Goal: Transaction & Acquisition: Purchase product/service

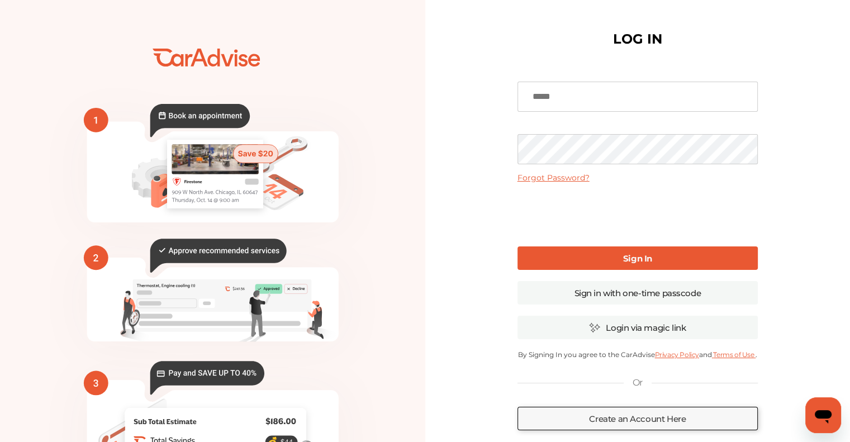
click at [586, 89] on input at bounding box center [638, 97] width 240 height 30
click at [586, 96] on input at bounding box center [638, 97] width 240 height 30
click at [584, 248] on link "Sign In" at bounding box center [638, 258] width 240 height 23
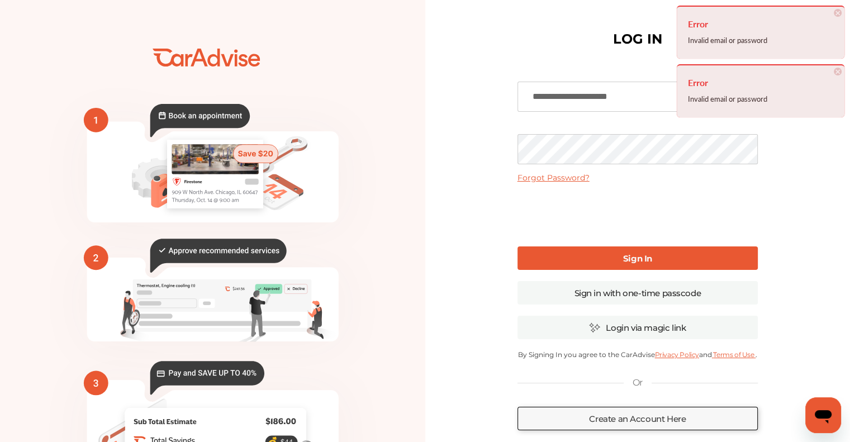
click at [606, 97] on input "**********" at bounding box center [638, 97] width 240 height 30
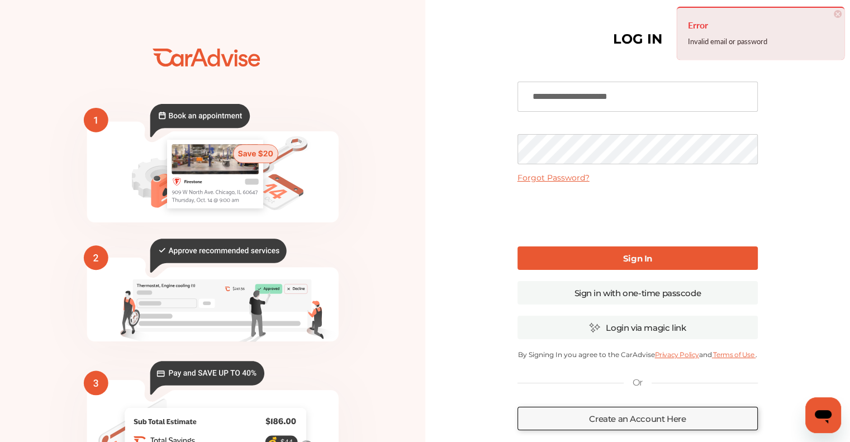
click at [606, 97] on input "**********" at bounding box center [638, 97] width 240 height 30
type input "**********"
click at [606, 97] on input "**********" at bounding box center [638, 97] width 240 height 30
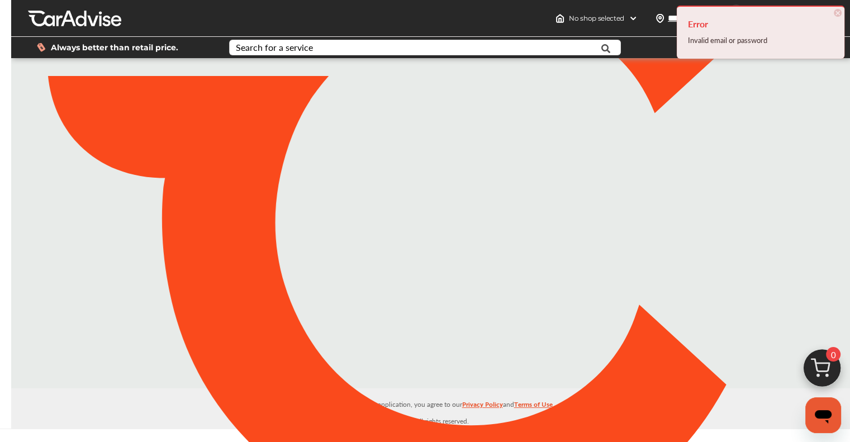
type input "*****"
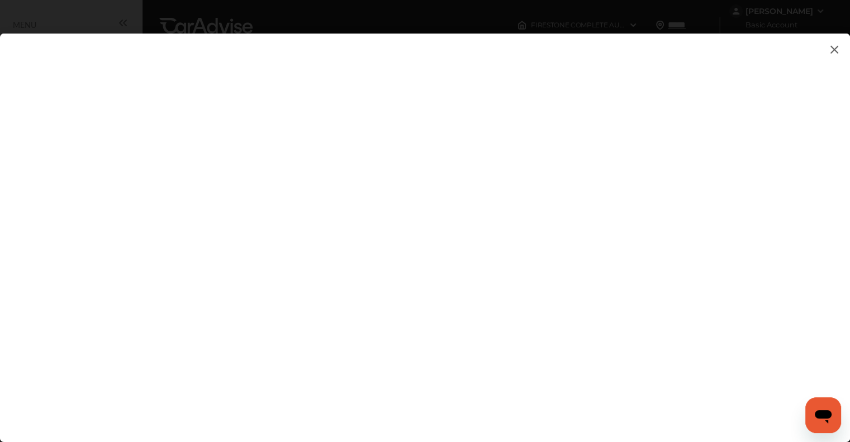
click at [835, 49] on img at bounding box center [834, 49] width 13 height 14
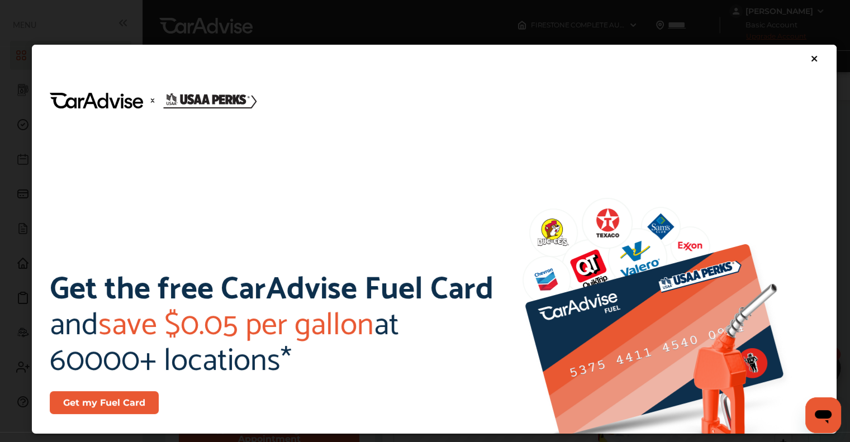
scroll to position [615, 0]
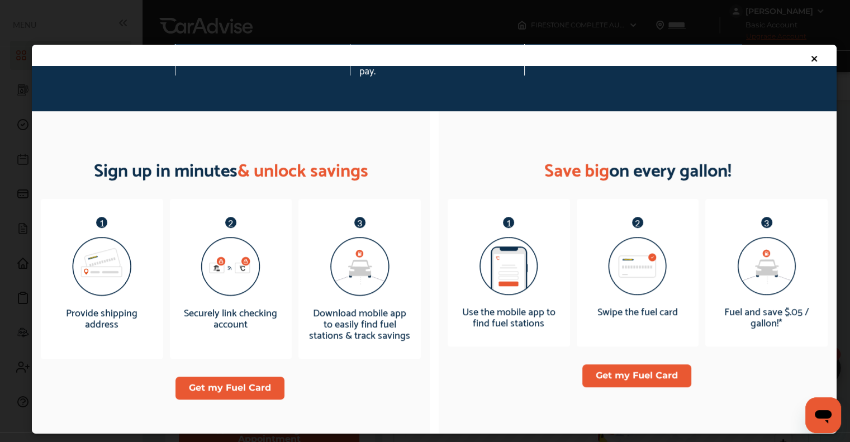
click at [812, 59] on div at bounding box center [823, 59] width 27 height 12
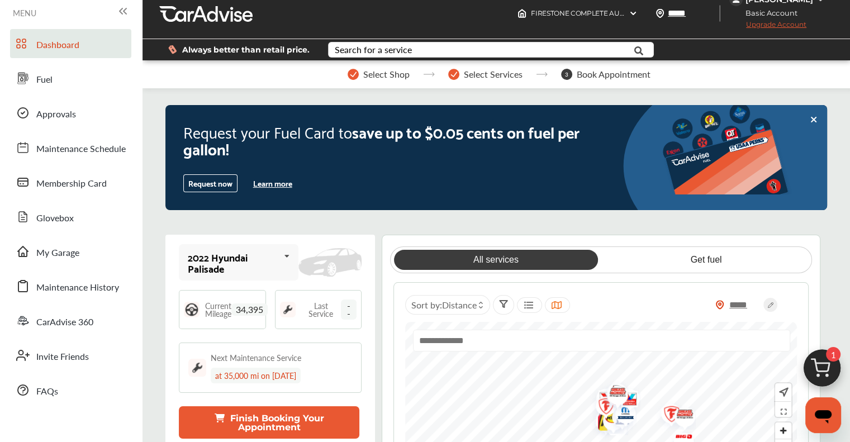
scroll to position [0, 0]
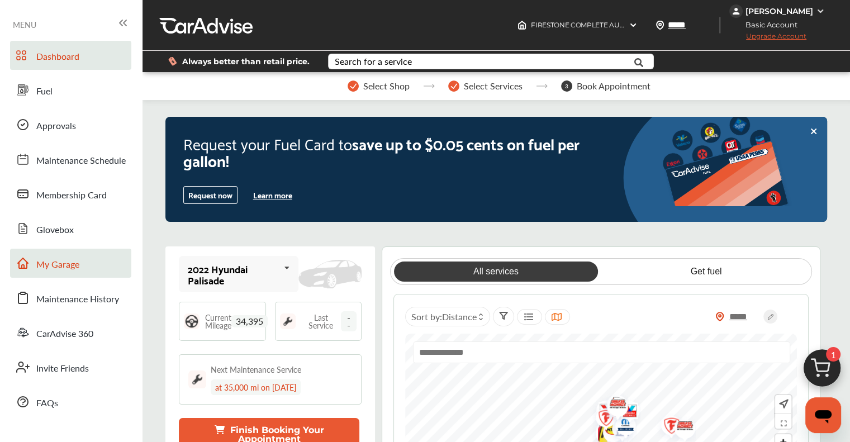
click at [74, 266] on span "My Garage" at bounding box center [57, 265] width 43 height 15
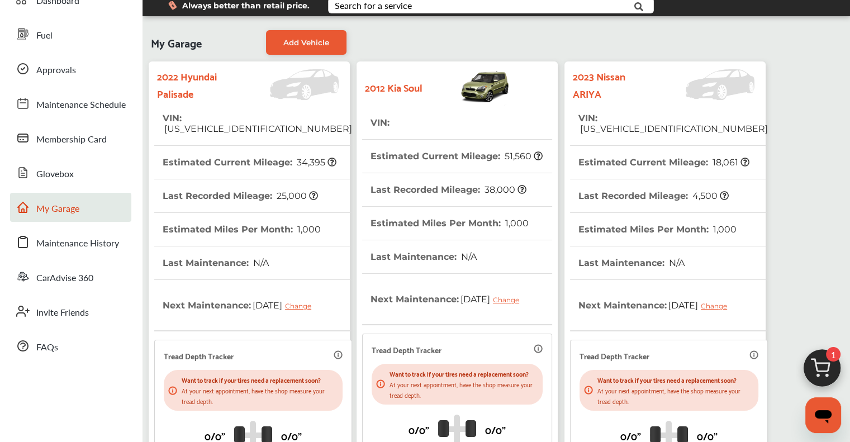
scroll to position [168, 0]
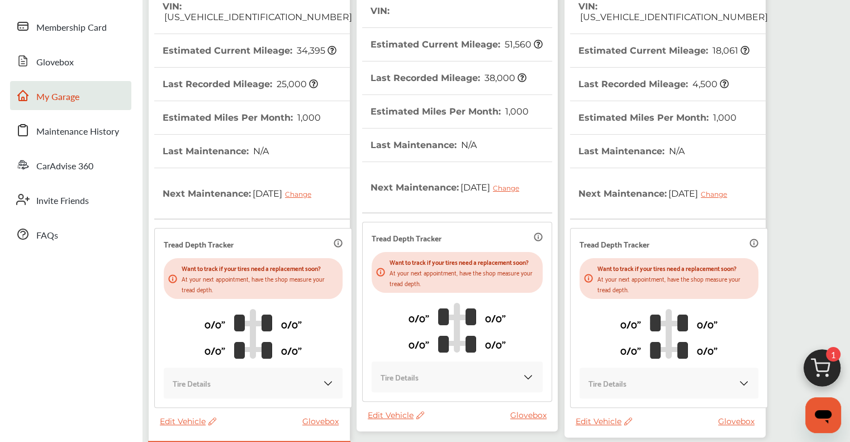
click at [215, 420] on icon at bounding box center [211, 422] width 11 height 8
click at [237, 411] on div "Remove" at bounding box center [265, 413] width 101 height 17
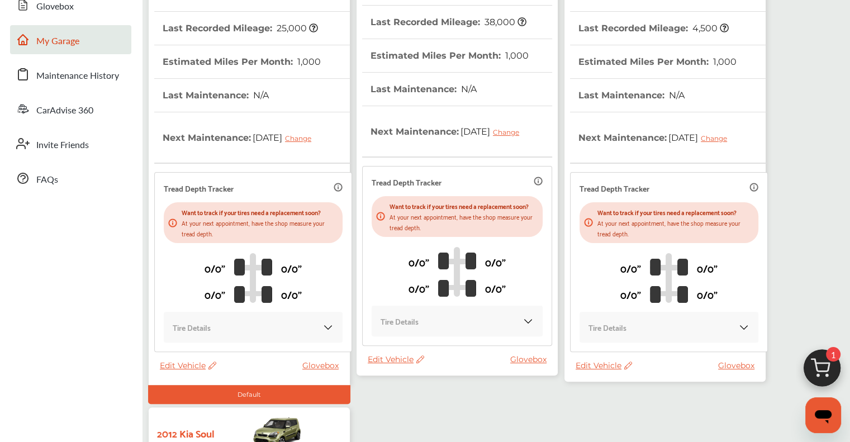
scroll to position [280, 0]
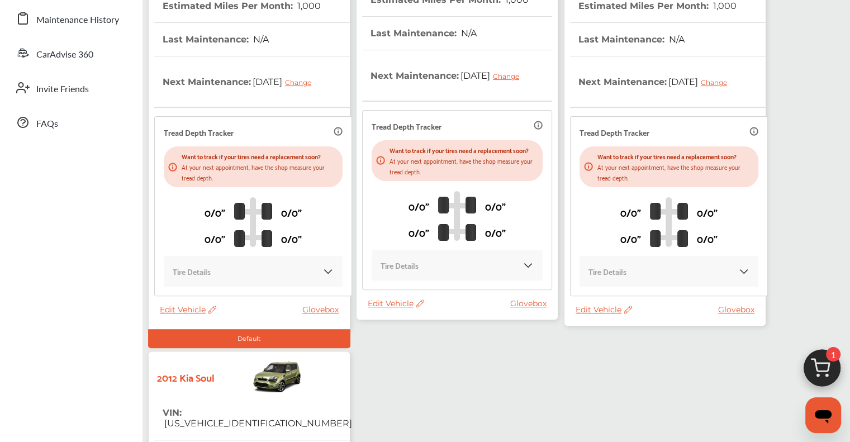
click at [423, 308] on icon at bounding box center [421, 304] width 8 height 8
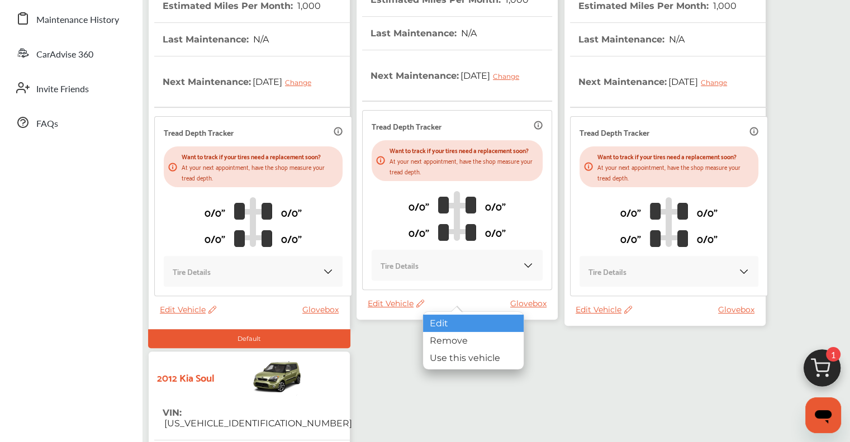
click at [433, 327] on div "Edit" at bounding box center [473, 323] width 101 height 17
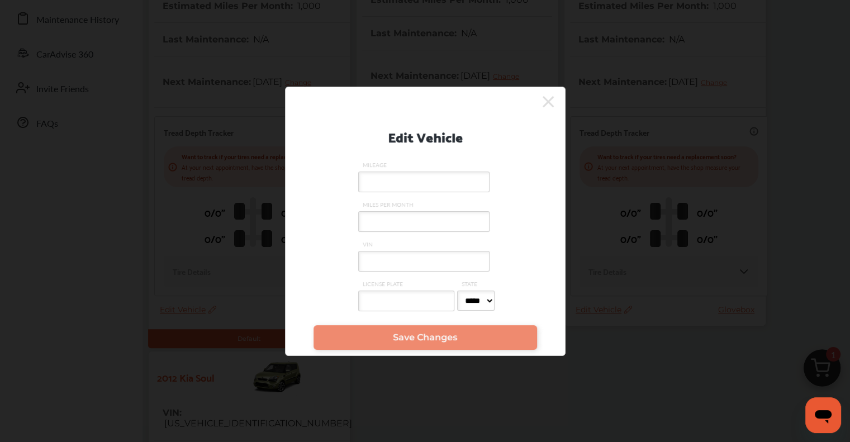
click at [547, 101] on icon at bounding box center [548, 101] width 11 height 11
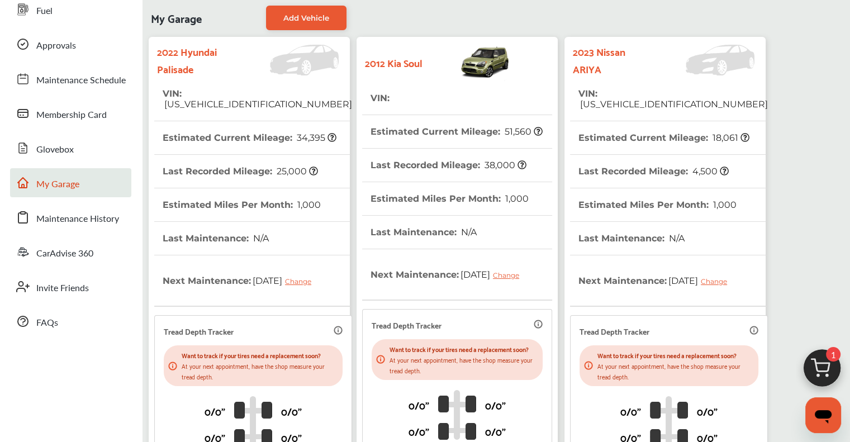
scroll to position [56, 0]
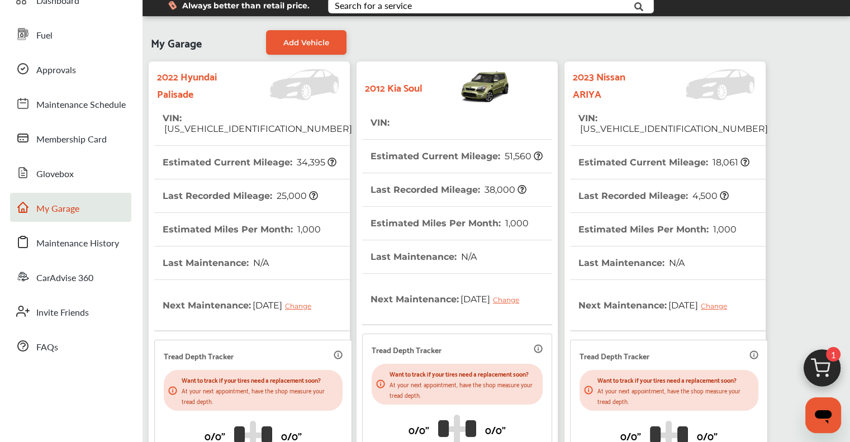
click at [492, 96] on img at bounding box center [467, 86] width 88 height 39
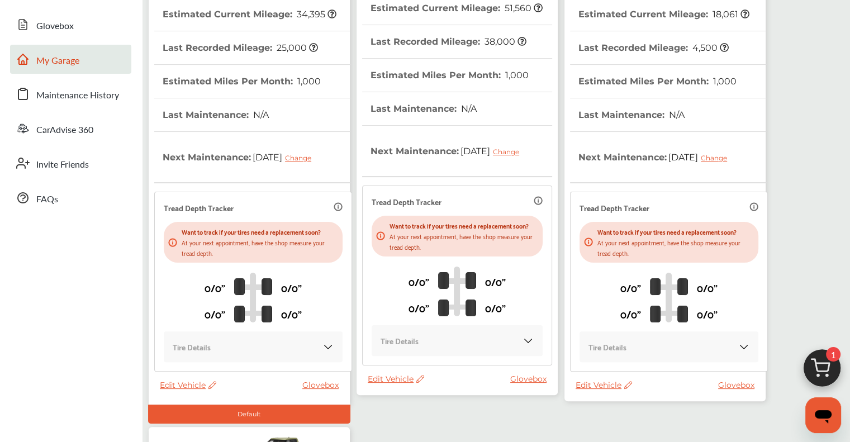
scroll to position [224, 0]
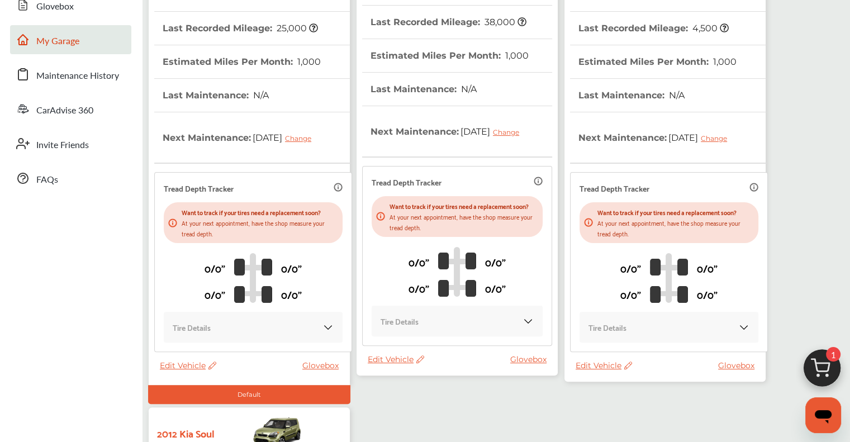
click at [479, 328] on div "Tire Details" at bounding box center [457, 321] width 153 height 13
click at [526, 365] on link "Glovebox" at bounding box center [531, 359] width 42 height 10
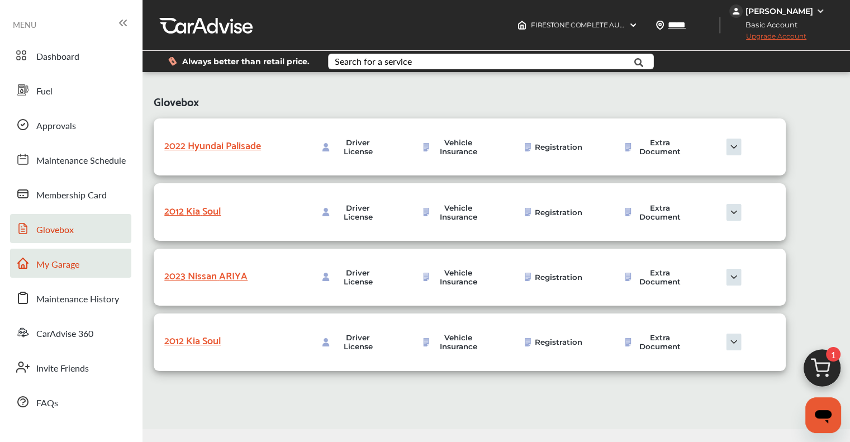
click at [67, 272] on link "My Garage" at bounding box center [70, 263] width 121 height 29
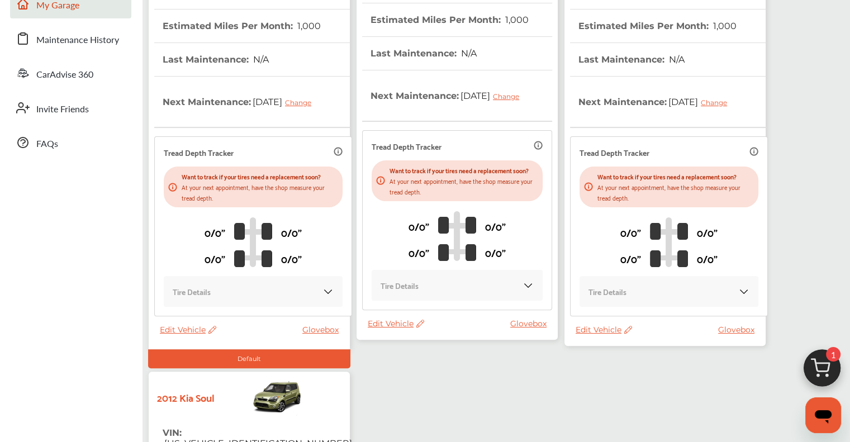
scroll to position [280, 0]
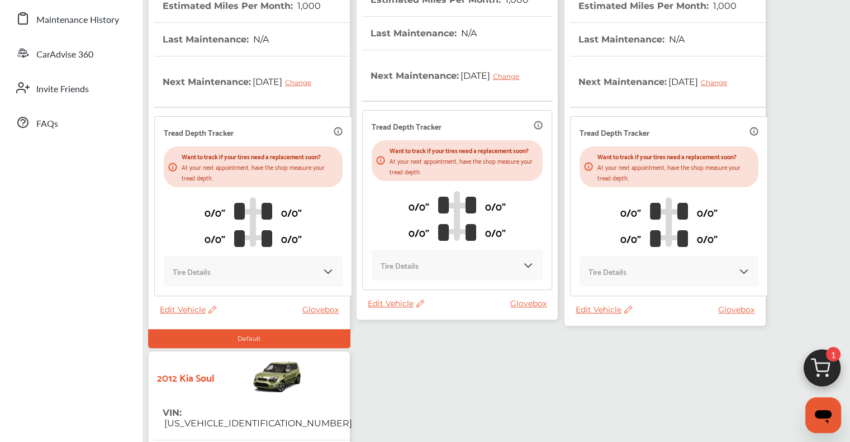
click at [454, 320] on div "2012 Kia Soul VIN : Estimated Current Mileage : 51,560 Last Recorded Mileage : …" at bounding box center [457, 79] width 201 height 482
click at [456, 314] on div "Edit Vehicle Glovebox" at bounding box center [460, 307] width 185 height 16
click at [395, 309] on span "Edit Vehicle" at bounding box center [396, 304] width 56 height 10
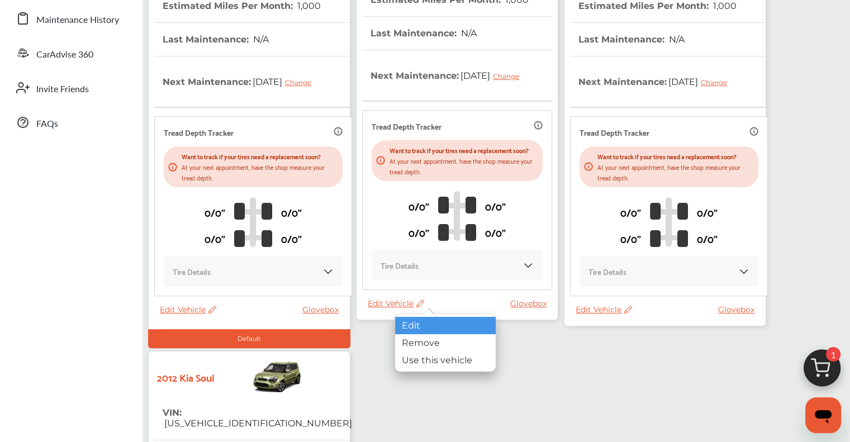
click at [418, 327] on div "Edit" at bounding box center [445, 325] width 101 height 17
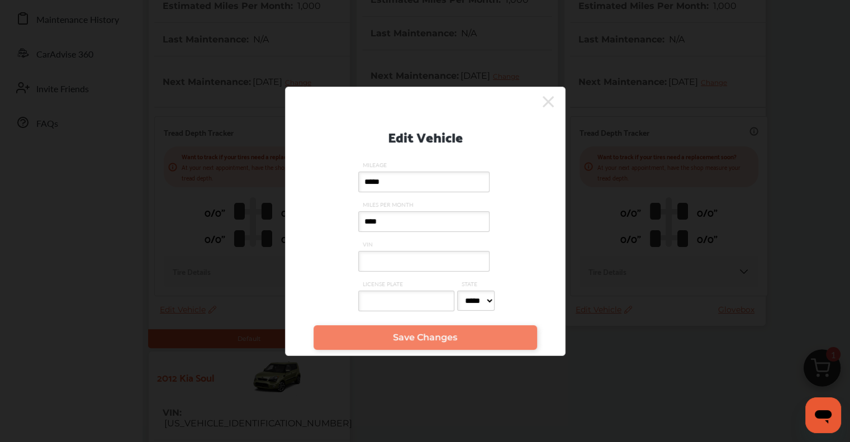
click at [470, 334] on link "Save Changes" at bounding box center [426, 337] width 224 height 25
click at [548, 93] on icon at bounding box center [548, 102] width 11 height 18
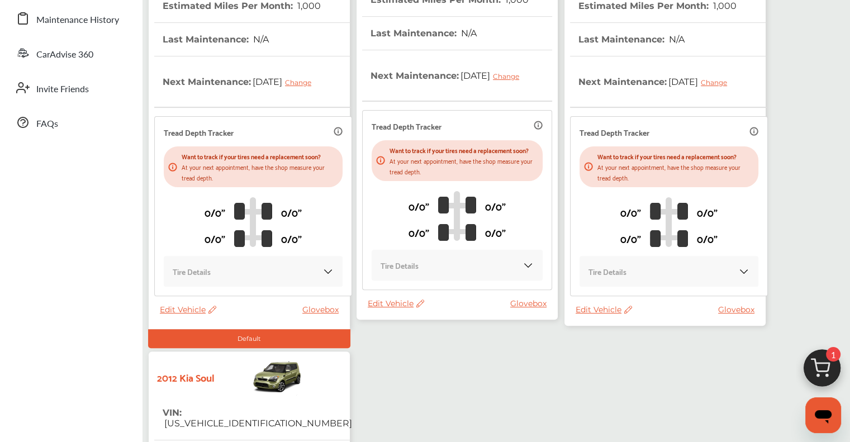
click at [500, 272] on div "Tire Details" at bounding box center [457, 265] width 153 height 13
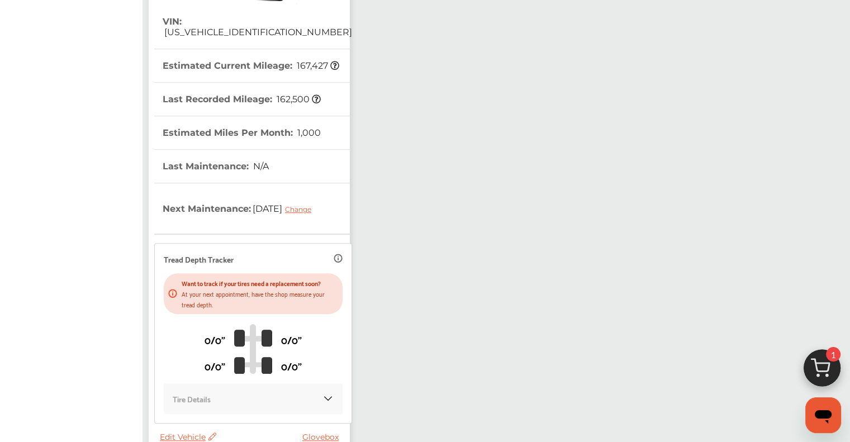
scroll to position [779, 0]
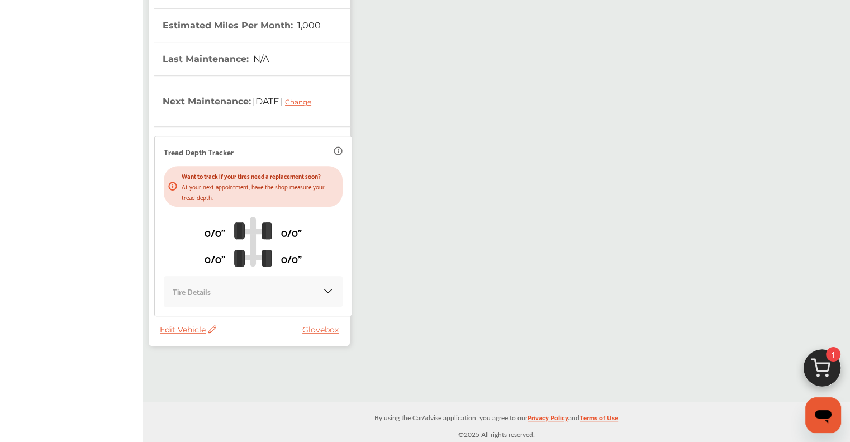
click at [177, 333] on span "Edit Vehicle" at bounding box center [188, 330] width 56 height 10
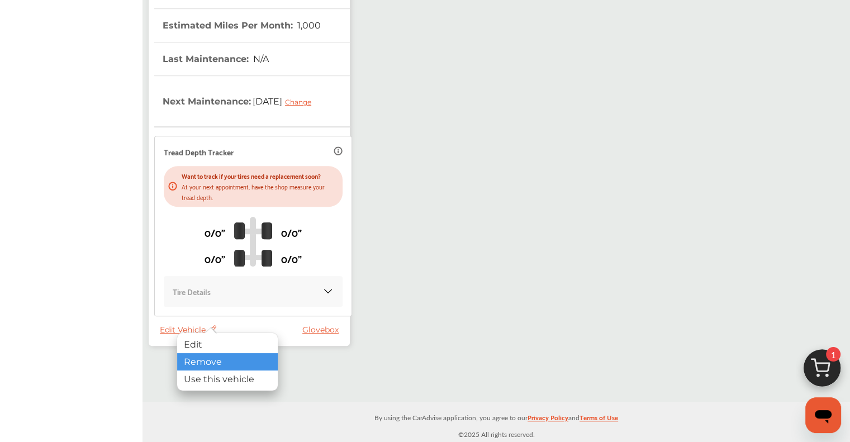
click at [207, 358] on div "Remove" at bounding box center [227, 361] width 101 height 17
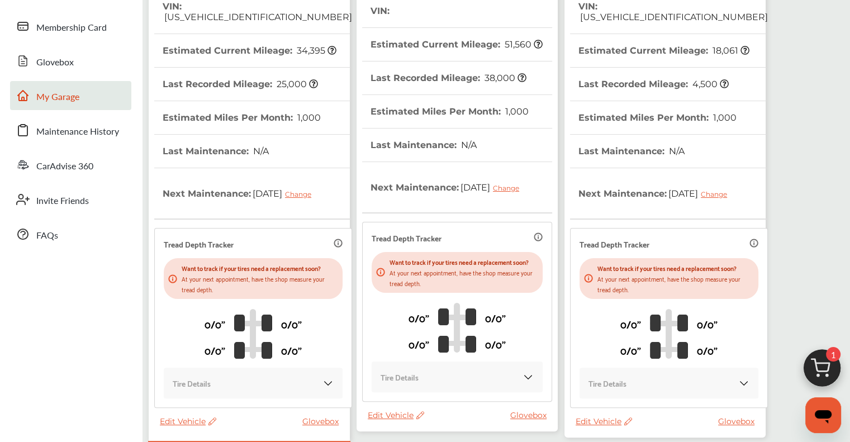
scroll to position [224, 0]
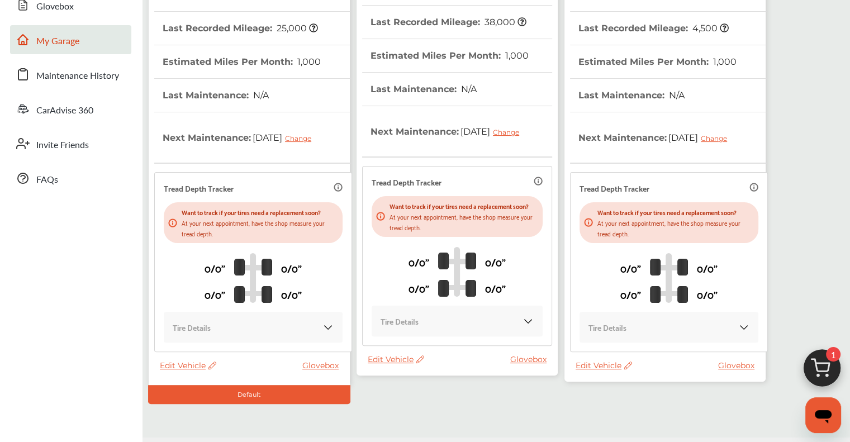
click at [539, 186] on icon at bounding box center [538, 181] width 9 height 9
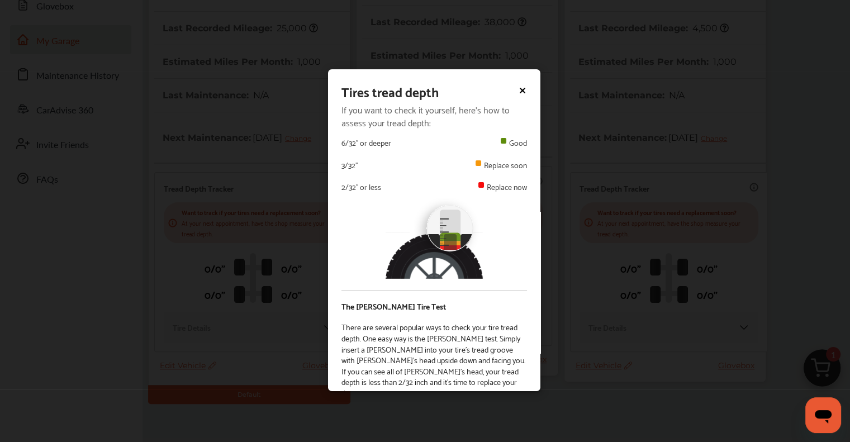
click at [518, 89] on icon at bounding box center [522, 90] width 9 height 9
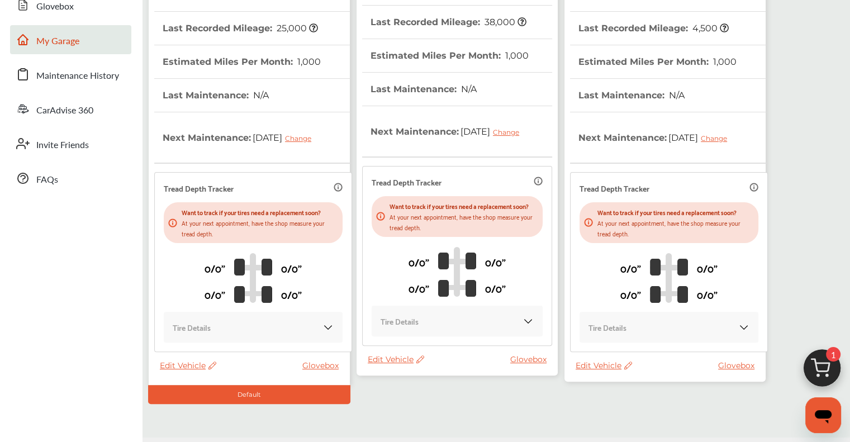
click at [393, 365] on span "Edit Vehicle" at bounding box center [396, 359] width 56 height 10
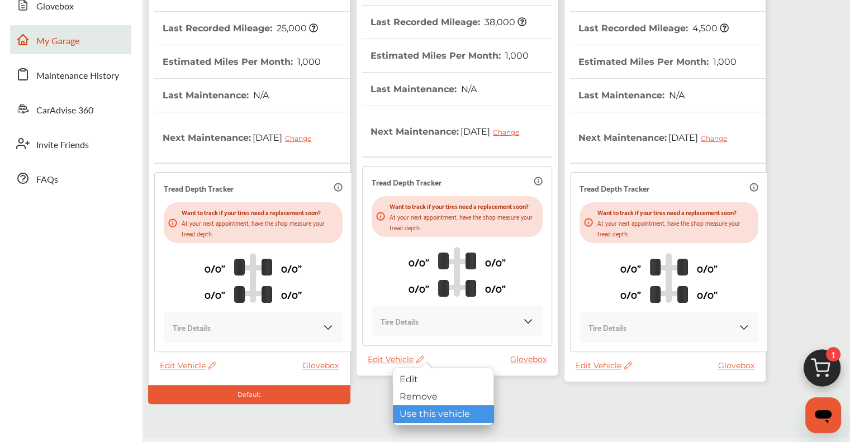
click at [419, 412] on div "Use this vehicle" at bounding box center [443, 413] width 101 height 17
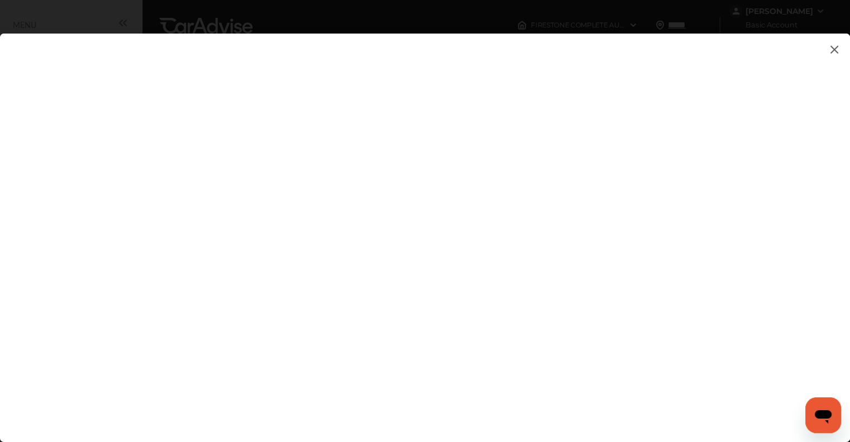
click at [833, 48] on img at bounding box center [834, 49] width 13 height 14
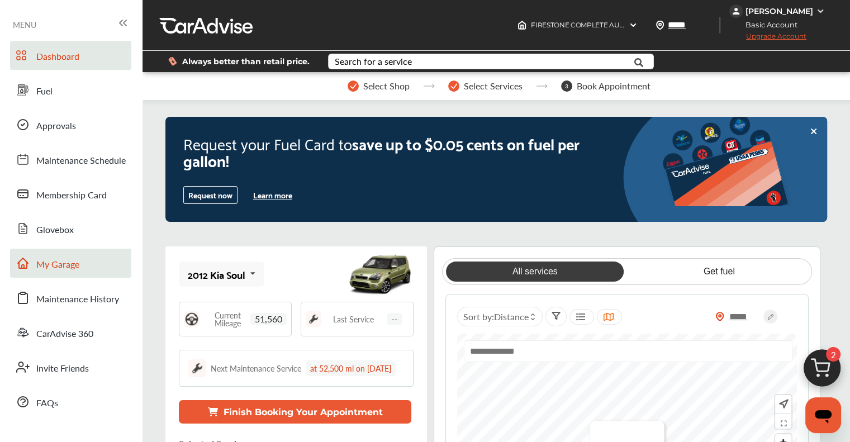
click at [73, 258] on span "My Garage" at bounding box center [57, 265] width 43 height 15
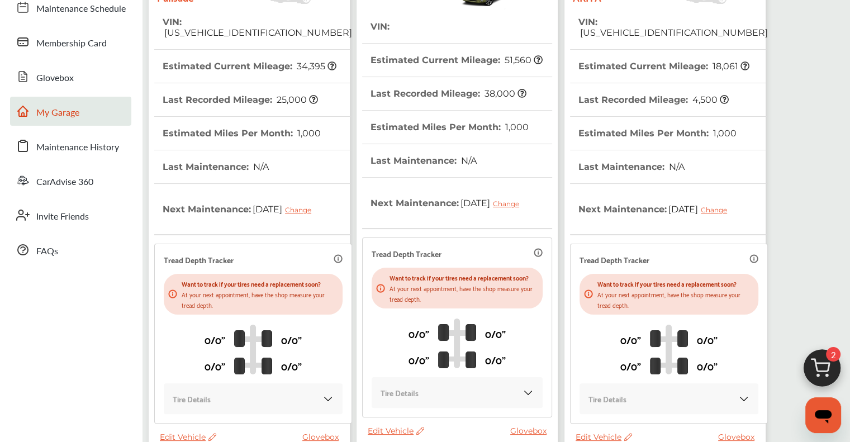
scroll to position [262, 0]
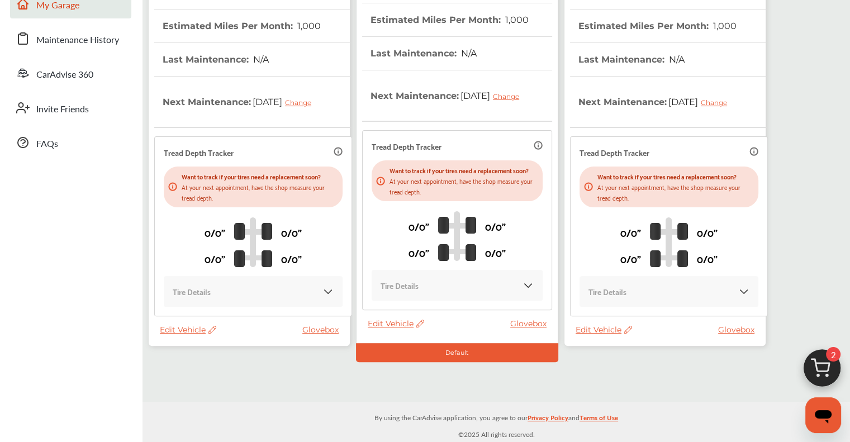
click at [183, 327] on span "Edit Vehicle" at bounding box center [188, 330] width 56 height 10
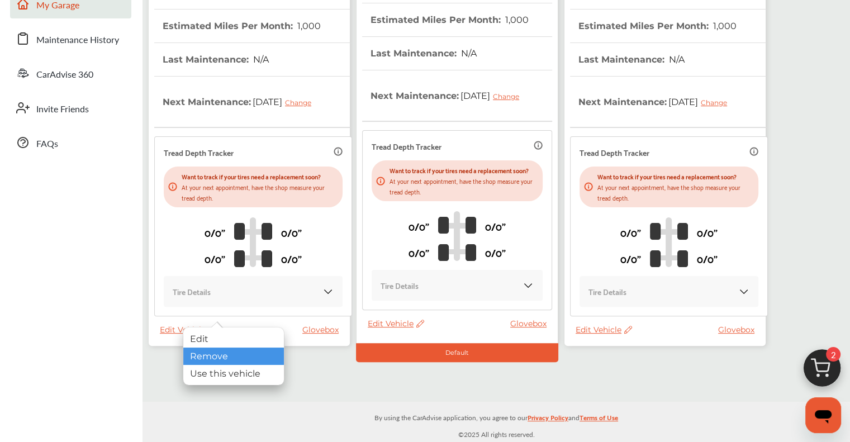
click at [197, 353] on div "Remove" at bounding box center [233, 356] width 101 height 17
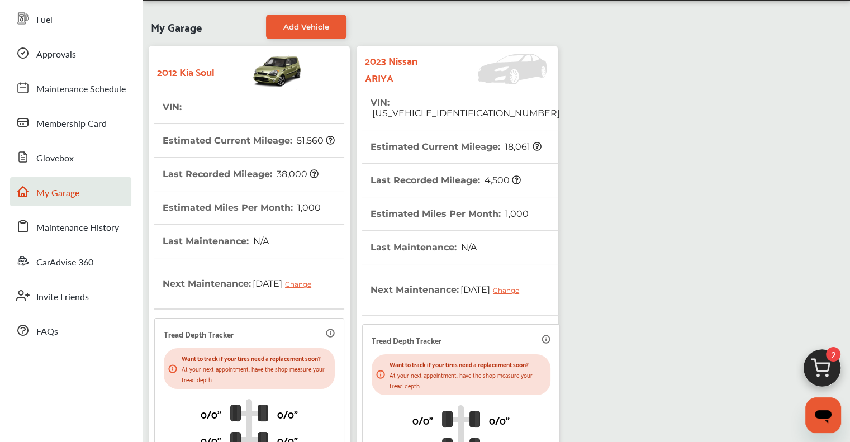
scroll to position [56, 0]
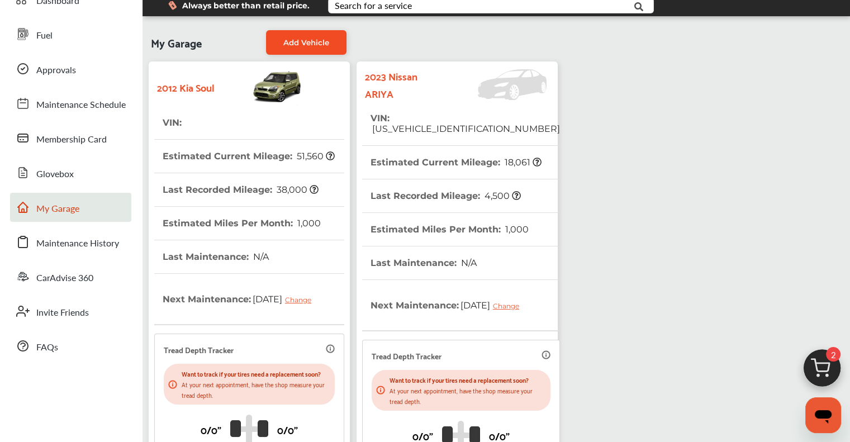
click at [297, 41] on span "Add Vehicle" at bounding box center [306, 42] width 46 height 9
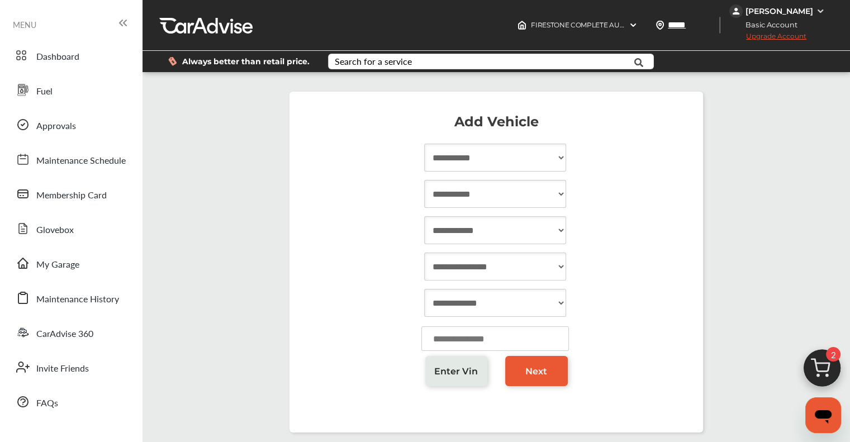
click at [497, 164] on select "**********" at bounding box center [495, 158] width 142 height 28
select select "****"
click at [424, 149] on select "**********" at bounding box center [495, 158] width 142 height 28
click at [474, 205] on select "**********" at bounding box center [495, 194] width 142 height 28
select select "****"
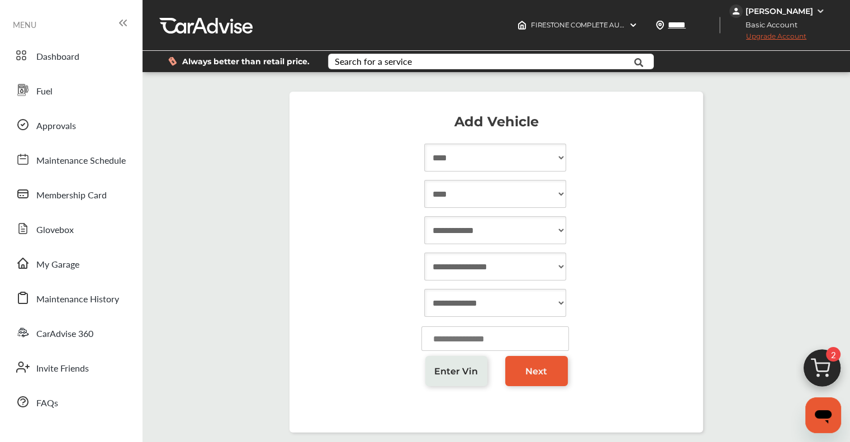
click at [424, 186] on select "**********" at bounding box center [495, 194] width 142 height 28
click at [479, 239] on select "**********" at bounding box center [495, 230] width 142 height 28
select select "****"
click at [424, 222] on select "**********" at bounding box center [495, 230] width 142 height 28
click at [500, 274] on select "**********" at bounding box center [495, 267] width 142 height 28
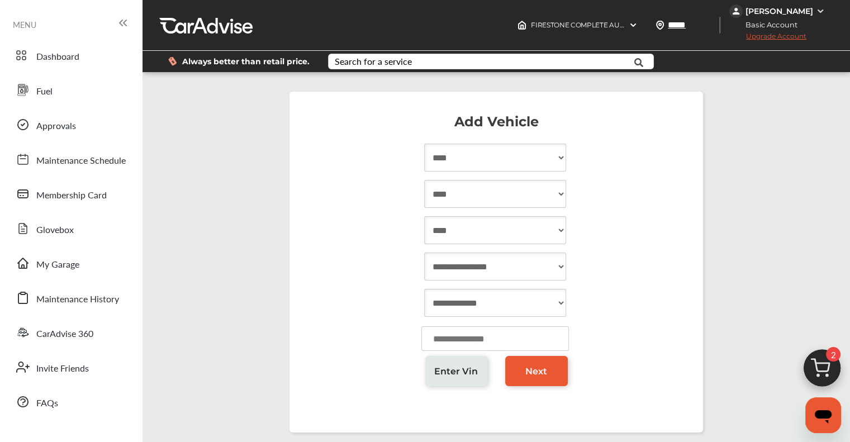
select select "***"
click at [424, 258] on select "**********" at bounding box center [495, 267] width 142 height 28
drag, startPoint x: 493, startPoint y: 323, endPoint x: 488, endPoint y: 312, distance: 11.5
click at [488, 312] on select "**********" at bounding box center [495, 303] width 142 height 28
select select "**********"
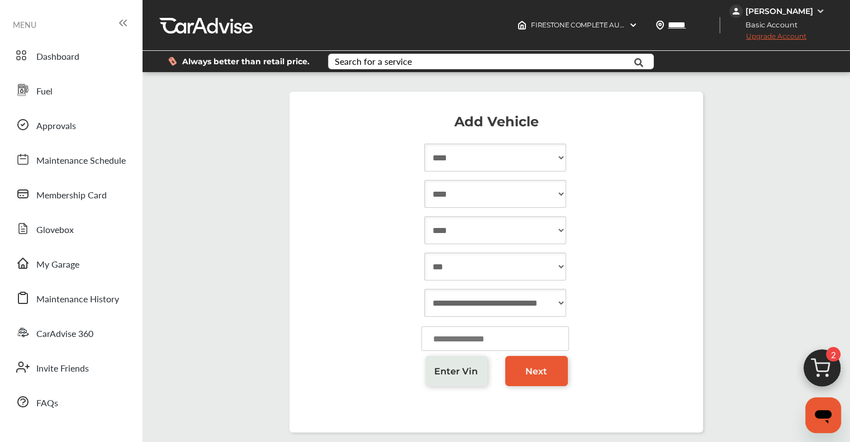
click at [424, 295] on select "**********" at bounding box center [495, 303] width 142 height 28
click at [480, 342] on input "number" at bounding box center [496, 339] width 148 height 25
type input "*****"
click at [539, 371] on span "Next" at bounding box center [537, 371] width 22 height 11
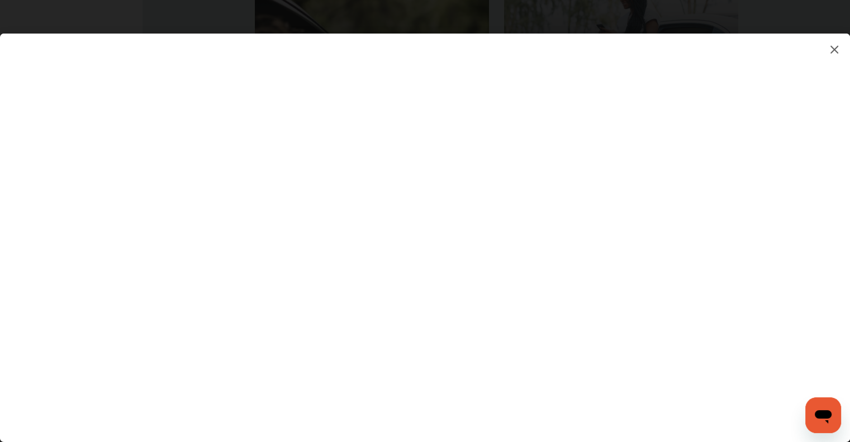
scroll to position [1524, 0]
click at [836, 49] on img at bounding box center [834, 49] width 13 height 14
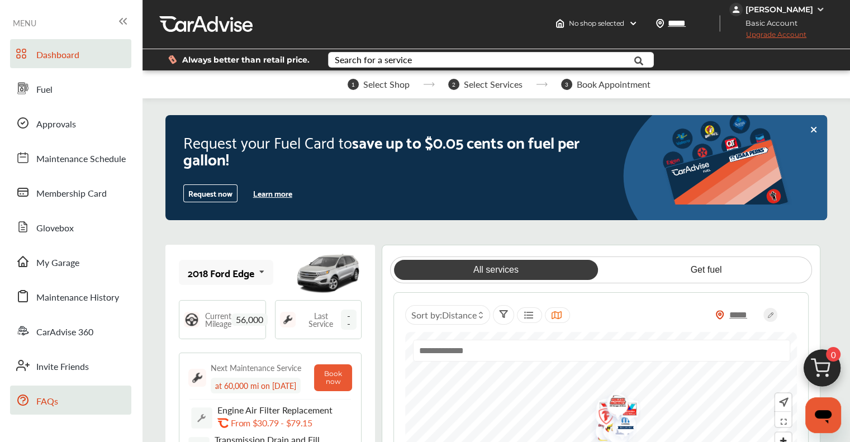
scroll to position [0, 0]
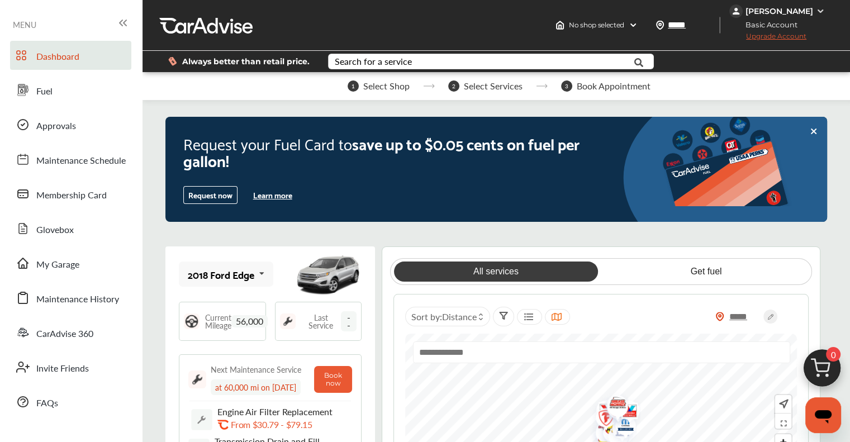
click at [813, 129] on icon at bounding box center [814, 131] width 9 height 9
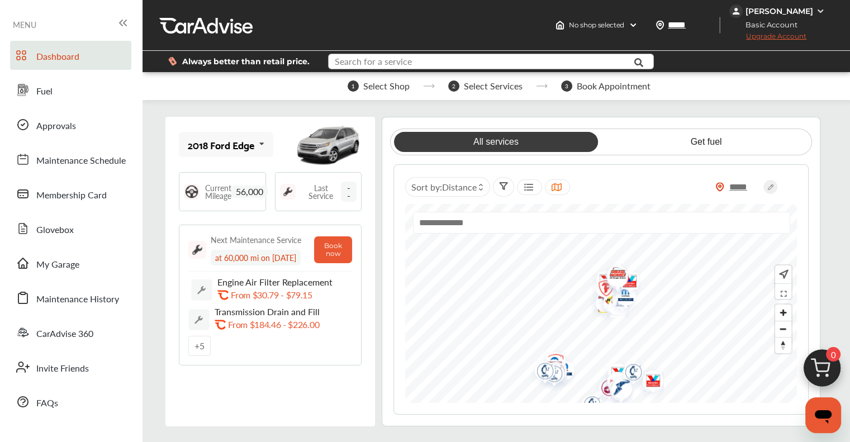
click at [458, 56] on input "text" at bounding box center [481, 62] width 304 height 17
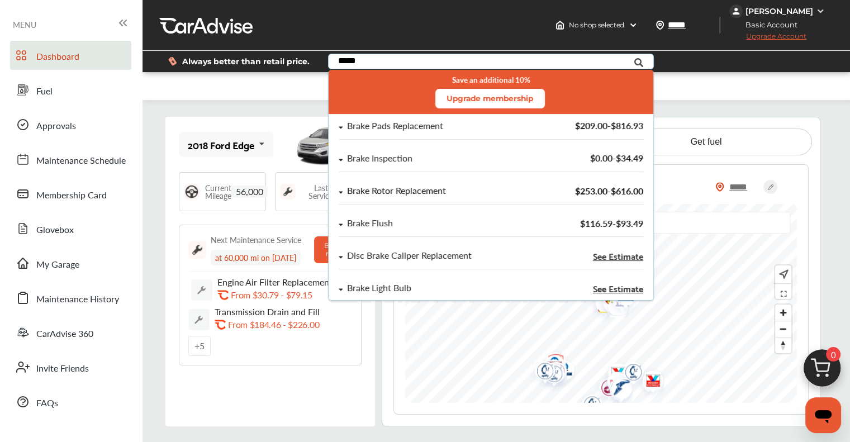
type input "*****"
click at [378, 186] on div "Brake Rotor Replacement" at bounding box center [396, 191] width 99 height 10
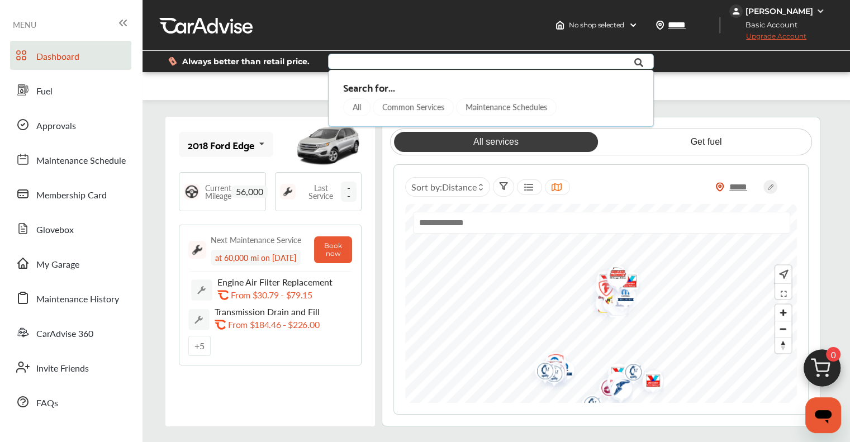
click at [419, 64] on input "text" at bounding box center [481, 62] width 304 height 17
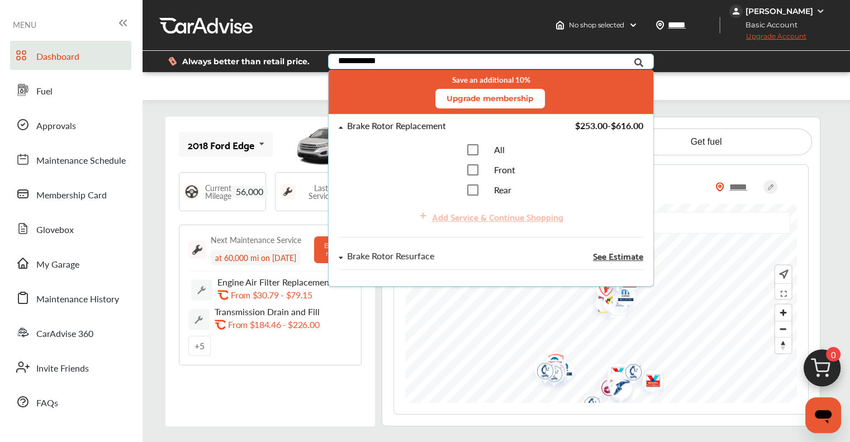
type input "**********"
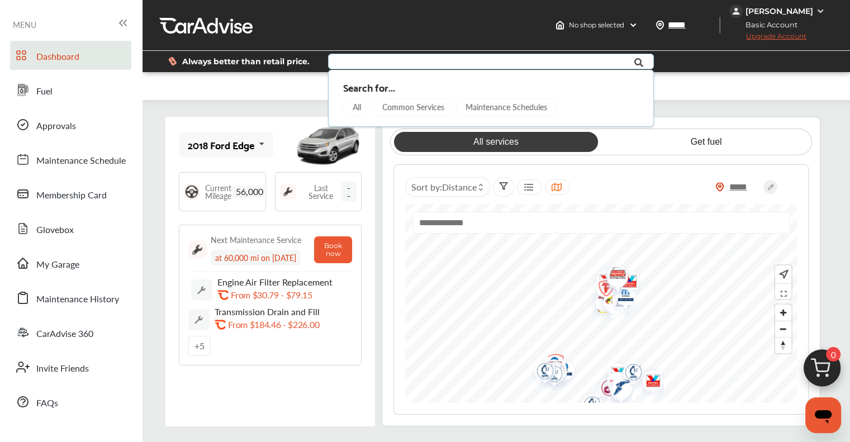
click at [456, 62] on input "text" at bounding box center [481, 62] width 304 height 17
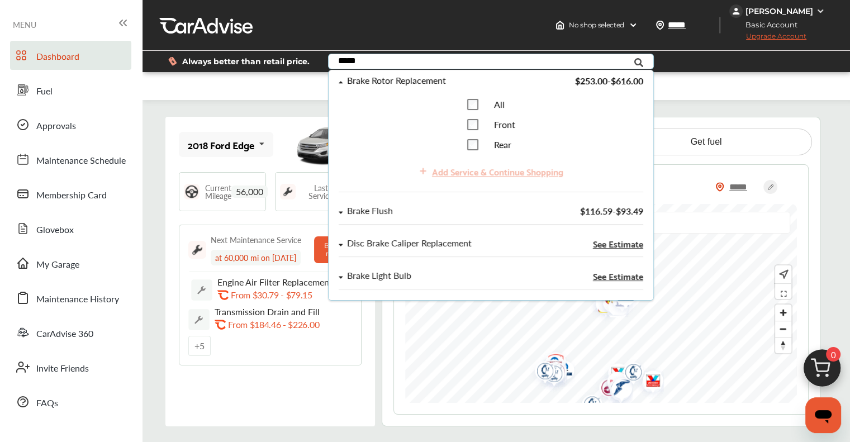
scroll to position [112, 0]
type input "*****"
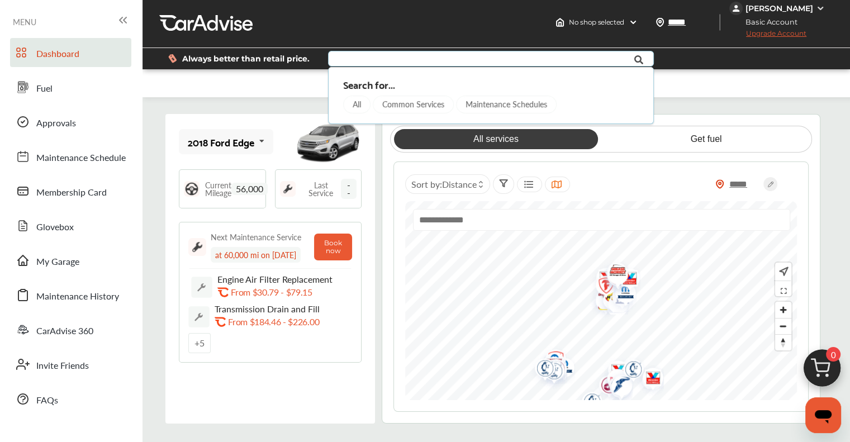
scroll to position [0, 0]
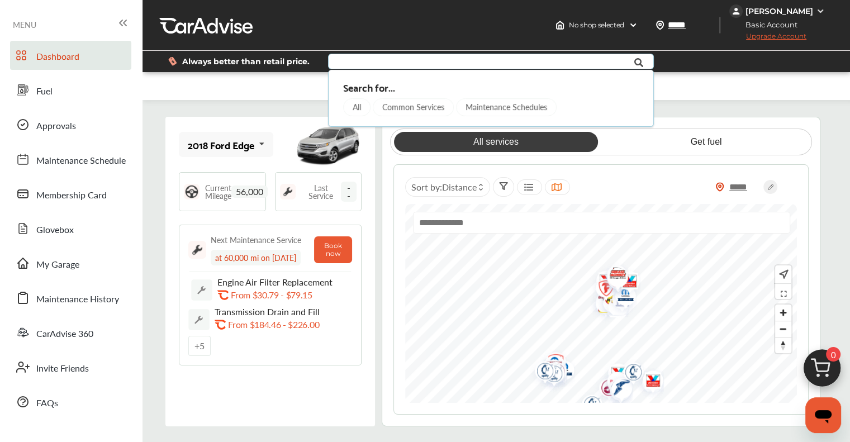
click at [723, 73] on div "Always better than retail price. Search for... All Common Services Maintenance …" at bounding box center [496, 61] width 674 height 39
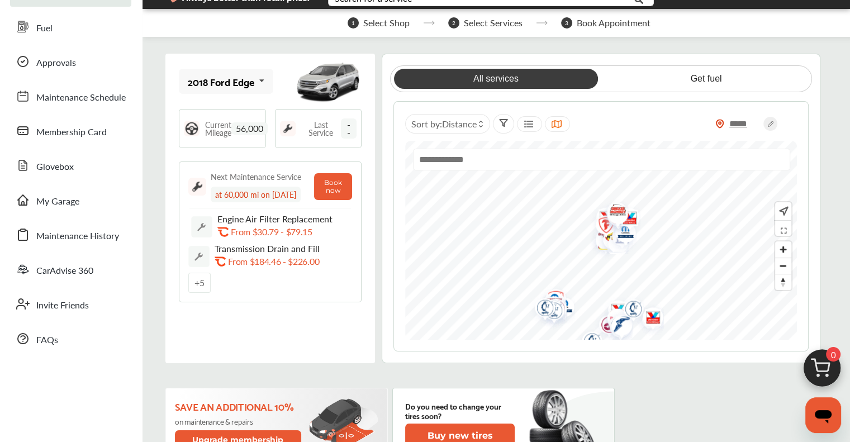
scroll to position [112, 0]
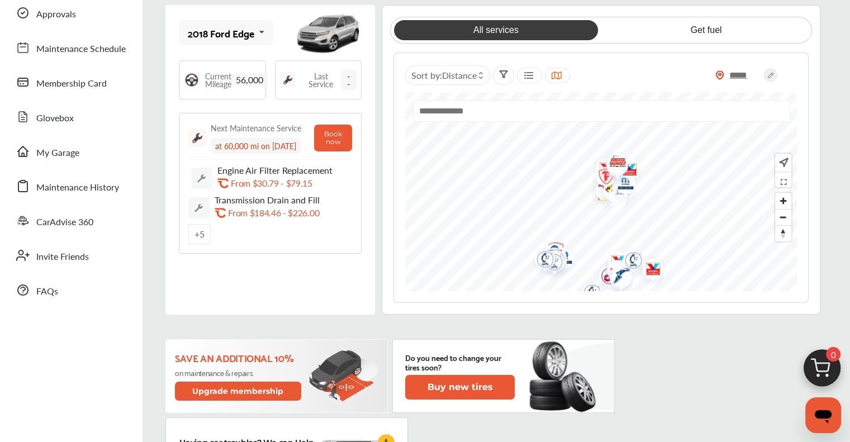
click at [199, 241] on div "+ 5" at bounding box center [199, 234] width 22 height 20
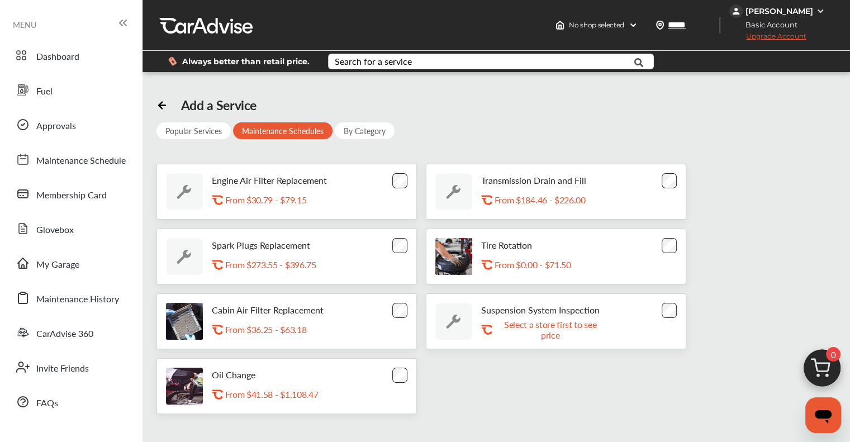
click at [190, 127] on div "Popular Services" at bounding box center [194, 130] width 74 height 17
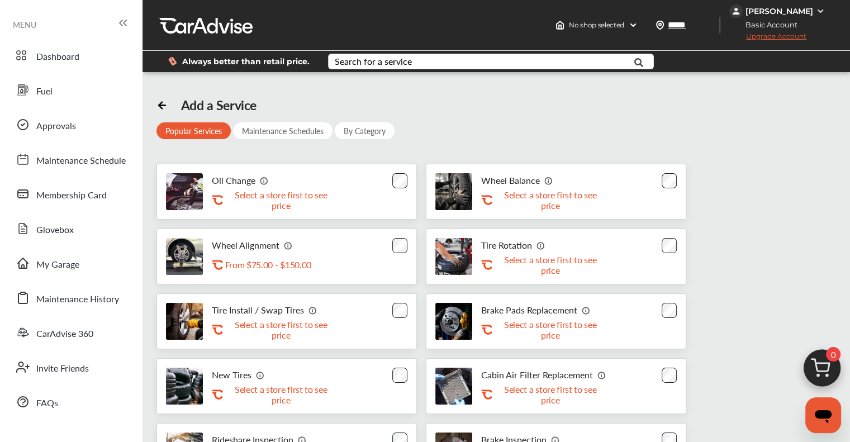
click at [161, 105] on icon at bounding box center [162, 105] width 7 height 0
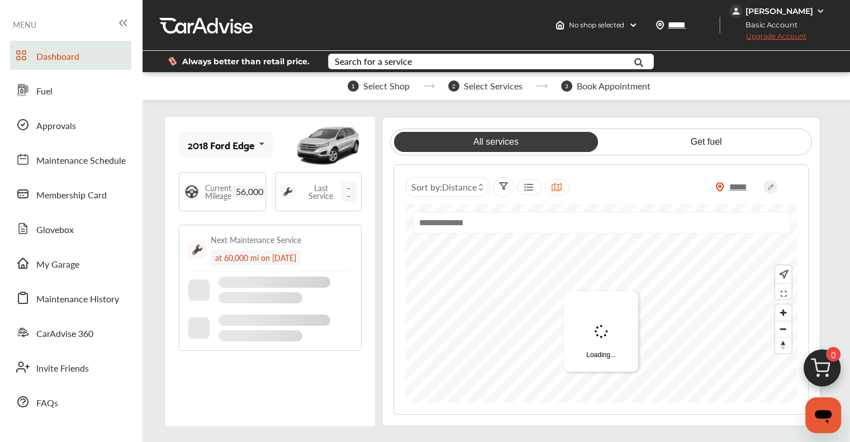
scroll to position [112, 0]
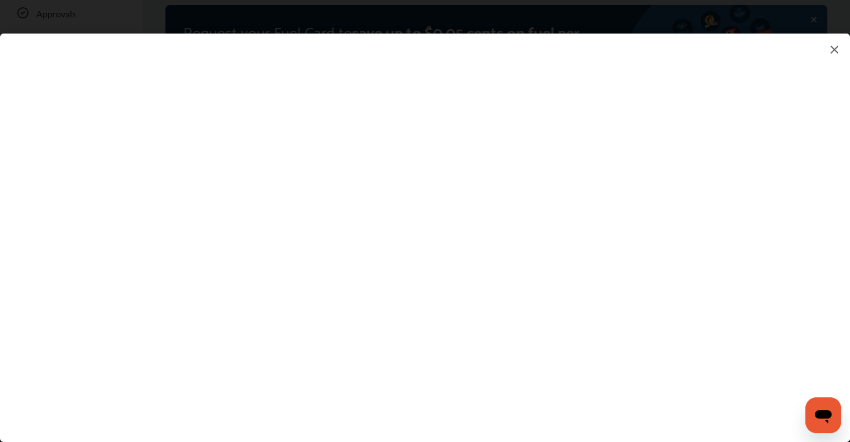
click at [836, 51] on img at bounding box center [834, 49] width 13 height 14
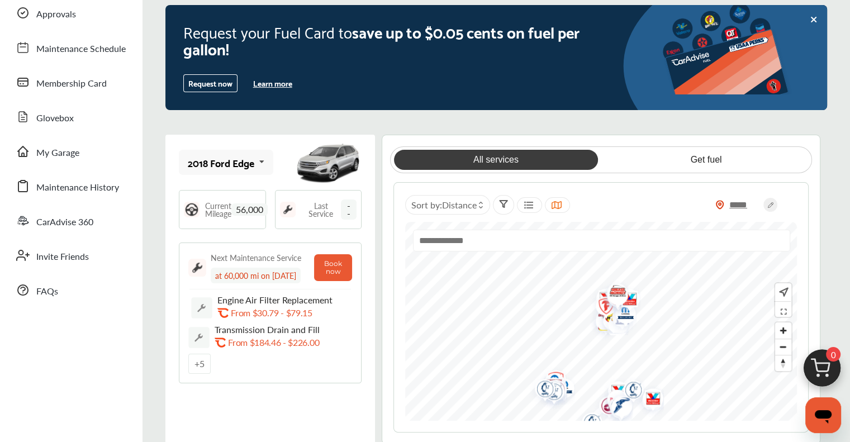
scroll to position [168, 0]
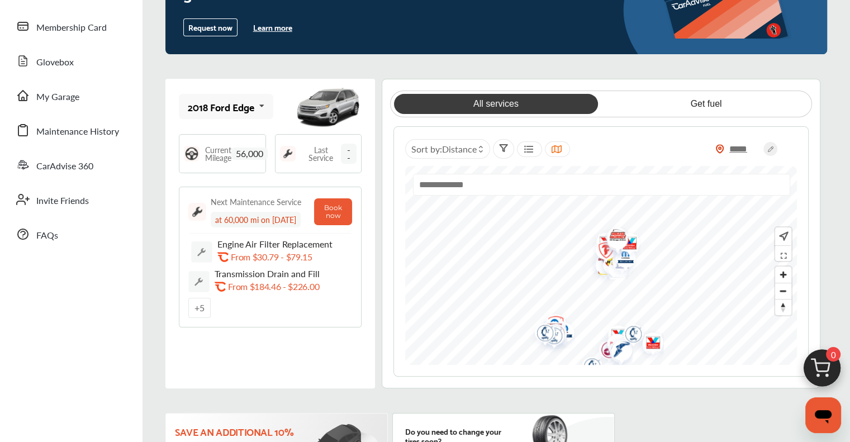
click at [494, 192] on input "text" at bounding box center [601, 185] width 377 height 22
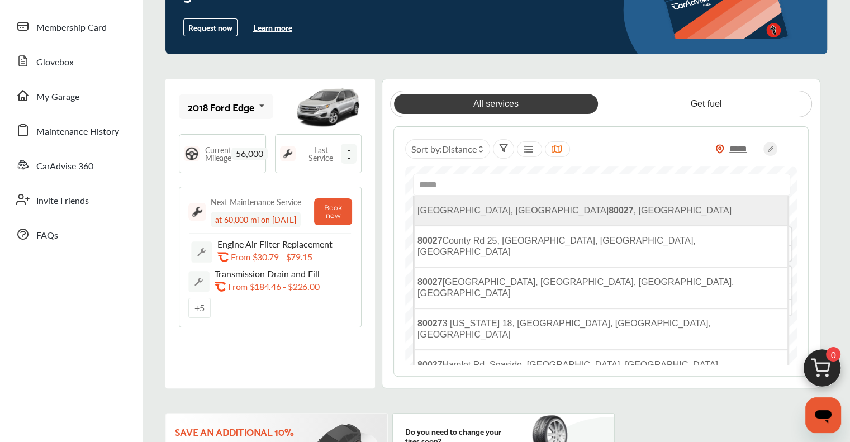
click at [609, 212] on b "80027" at bounding box center [621, 211] width 25 height 10
type input "**********"
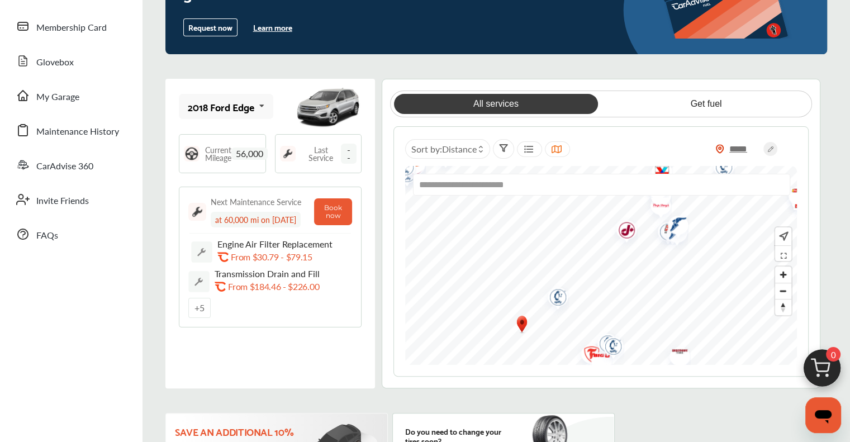
click at [565, 295] on img "Map marker" at bounding box center [555, 298] width 30 height 35
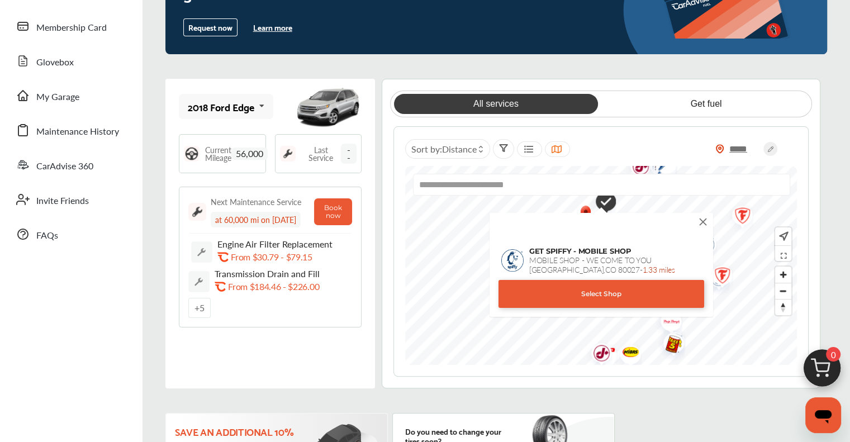
click at [707, 218] on img at bounding box center [703, 222] width 12 height 12
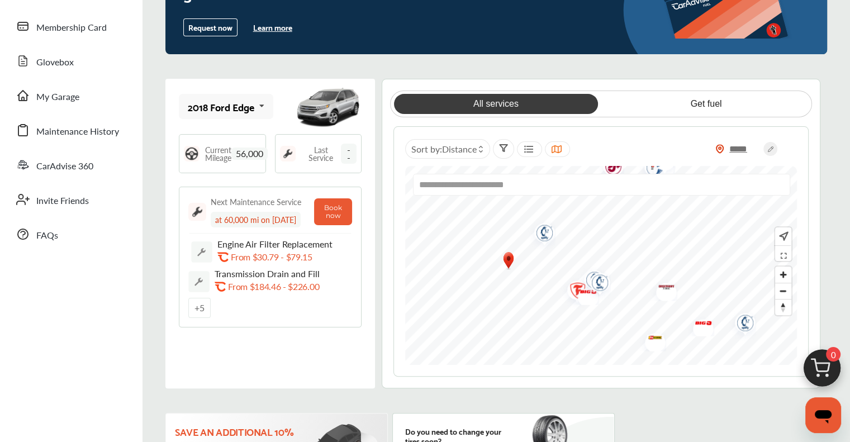
click at [579, 294] on img "Map marker" at bounding box center [591, 281] width 30 height 35
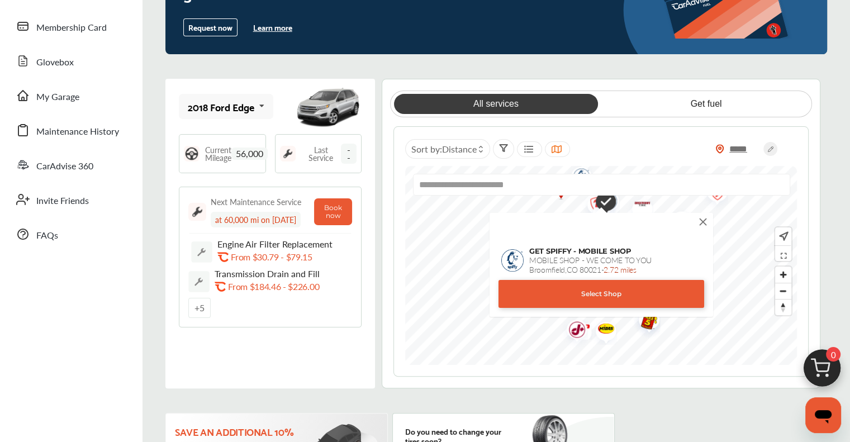
click at [702, 221] on img at bounding box center [703, 222] width 12 height 12
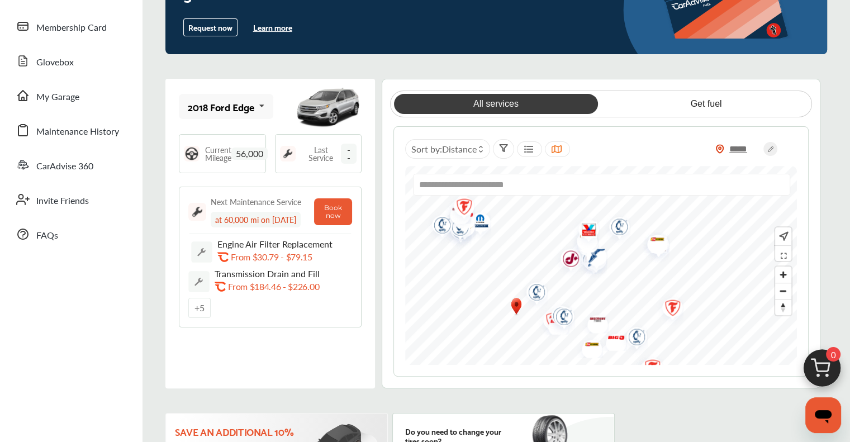
click at [592, 258] on img "Map marker" at bounding box center [593, 257] width 30 height 33
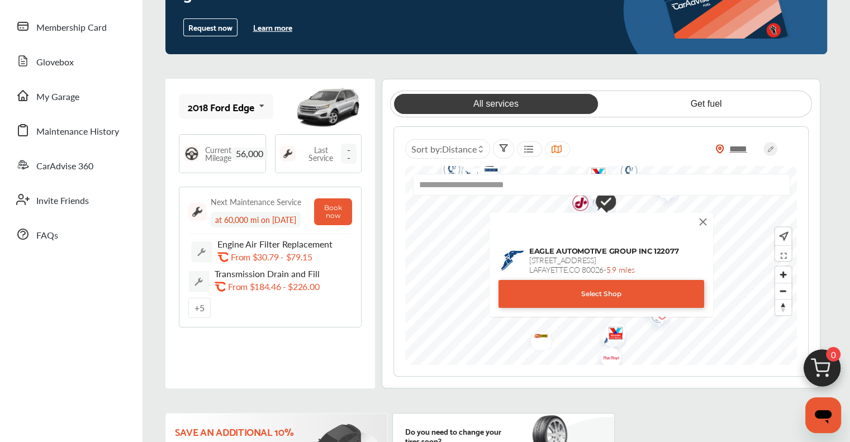
click at [702, 221] on img at bounding box center [703, 222] width 12 height 12
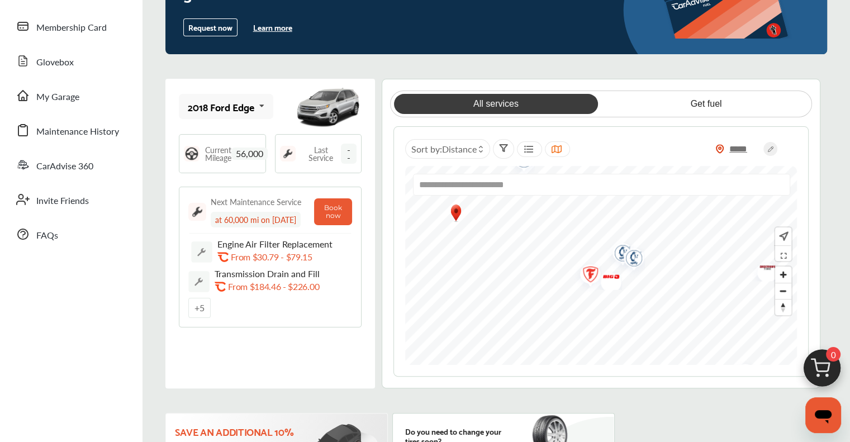
click at [593, 268] on img "Map marker" at bounding box center [608, 278] width 30 height 23
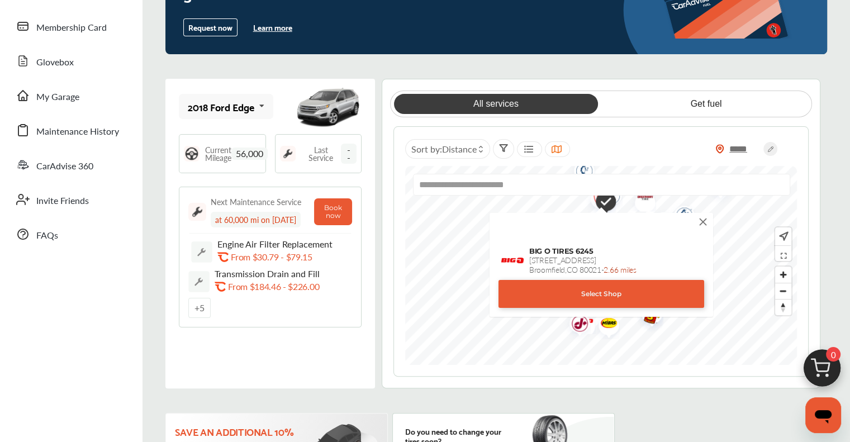
click at [706, 216] on img at bounding box center [703, 222] width 12 height 12
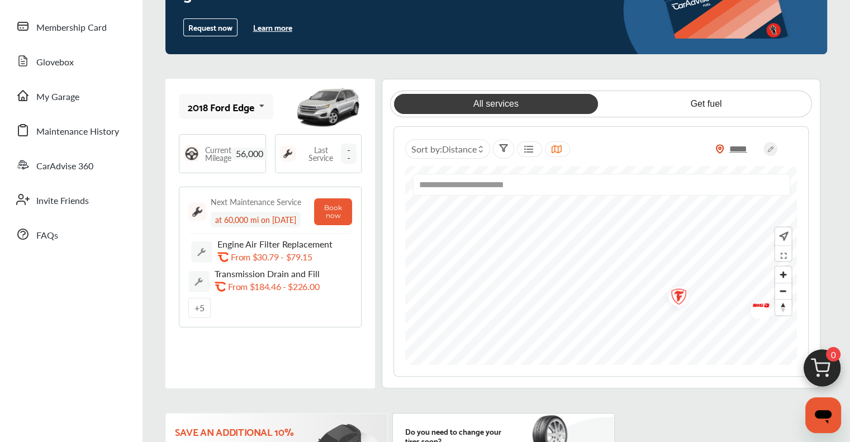
click at [505, 201] on div "**********" at bounding box center [601, 265] width 392 height 199
click at [601, 304] on img "Map marker" at bounding box center [598, 309] width 30 height 35
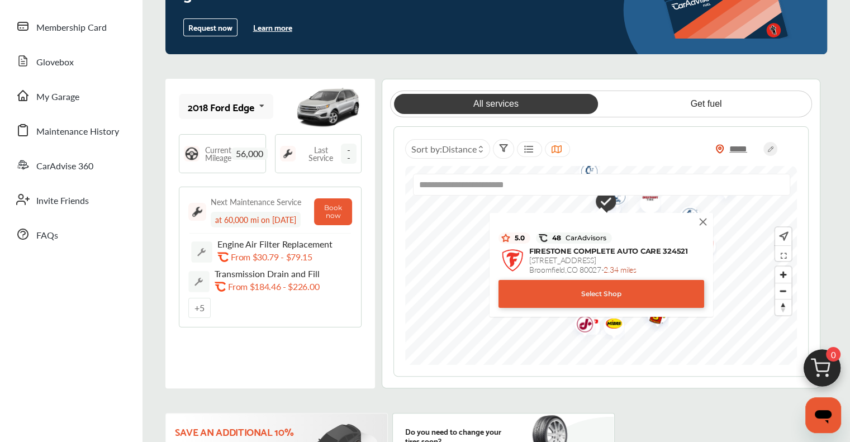
click at [602, 294] on div "Select Shop" at bounding box center [602, 294] width 206 height 28
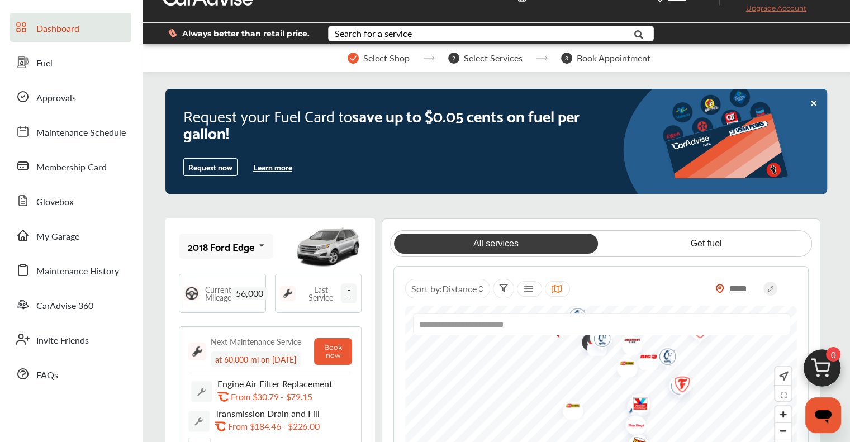
scroll to position [0, 0]
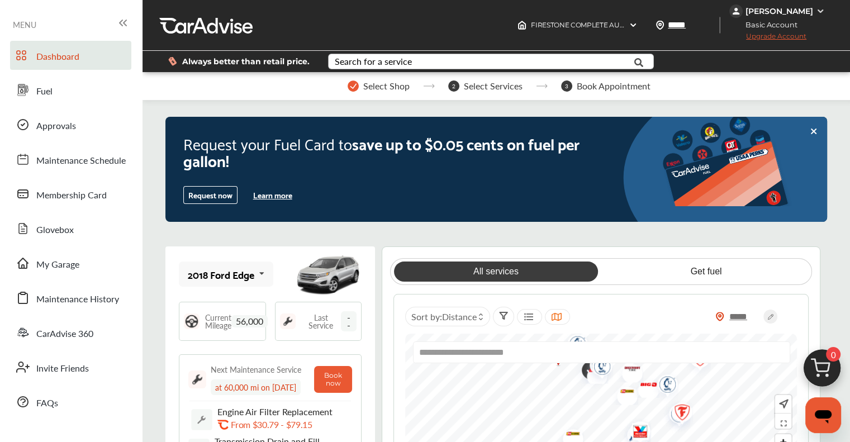
click at [378, 64] on div "Search for a service" at bounding box center [373, 61] width 77 height 9
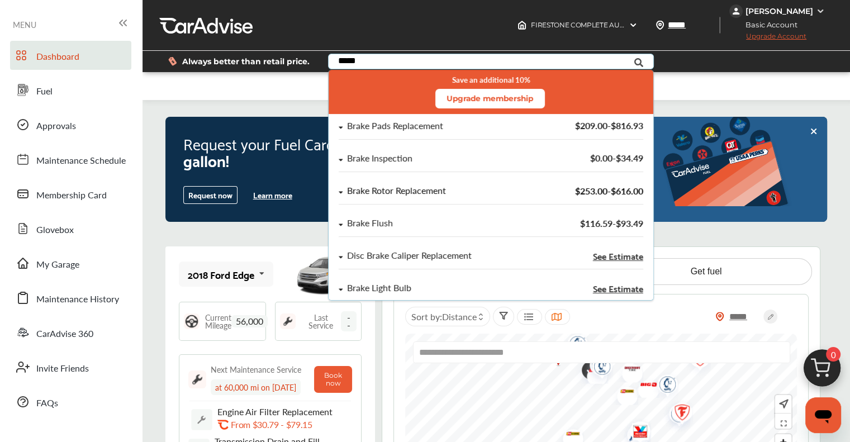
type input "*****"
click at [413, 190] on div "Brake Rotor Replacement" at bounding box center [396, 191] width 99 height 10
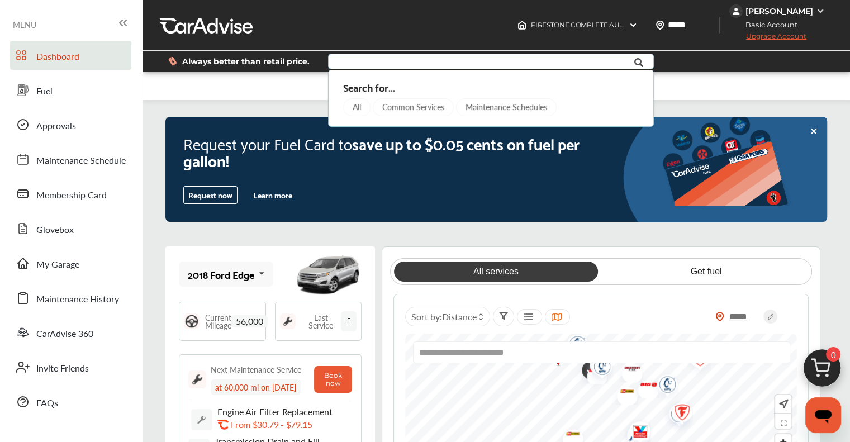
click at [443, 58] on input "text" at bounding box center [481, 62] width 304 height 17
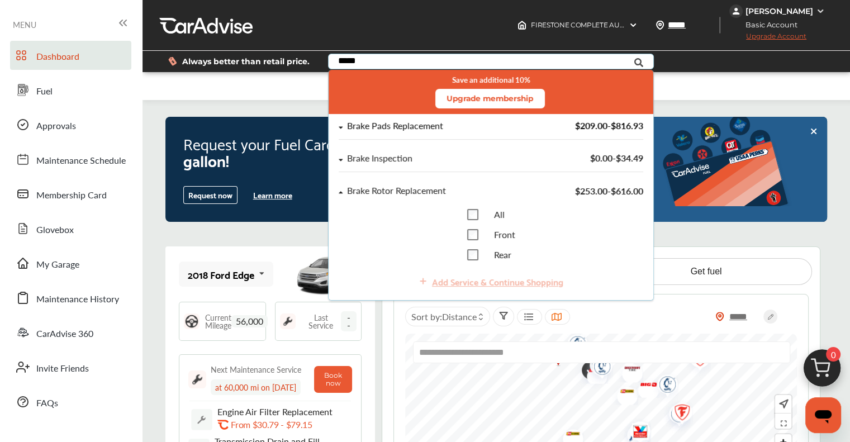
type input "*****"
click at [340, 127] on icon at bounding box center [341, 127] width 4 height 2
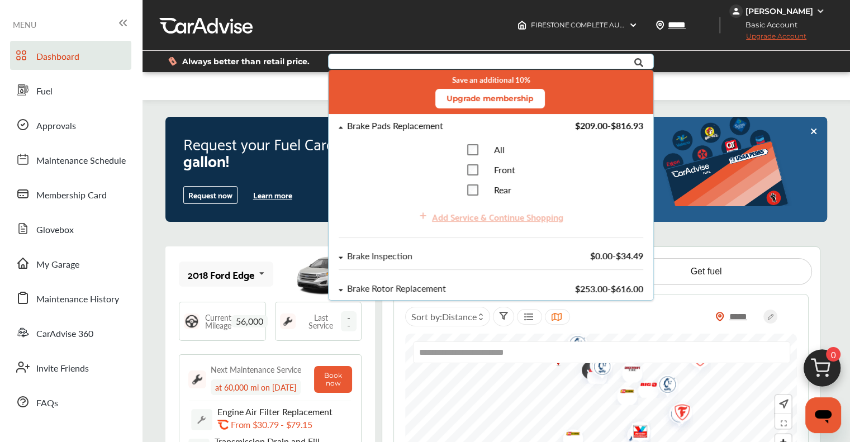
click at [457, 220] on div "Add Service & Continue Shopping" at bounding box center [491, 217] width 304 height 24
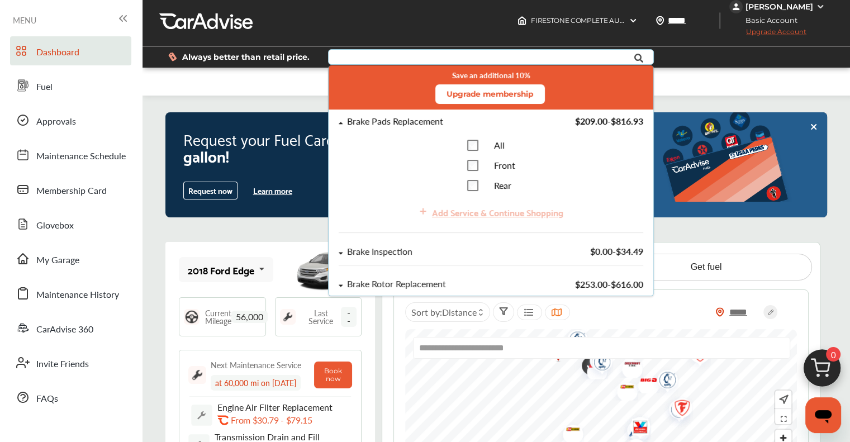
scroll to position [56, 0]
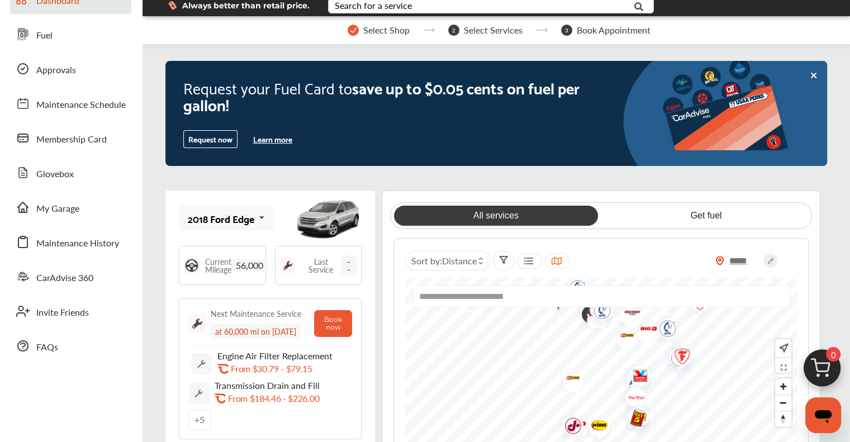
click at [810, 75] on icon at bounding box center [814, 75] width 9 height 9
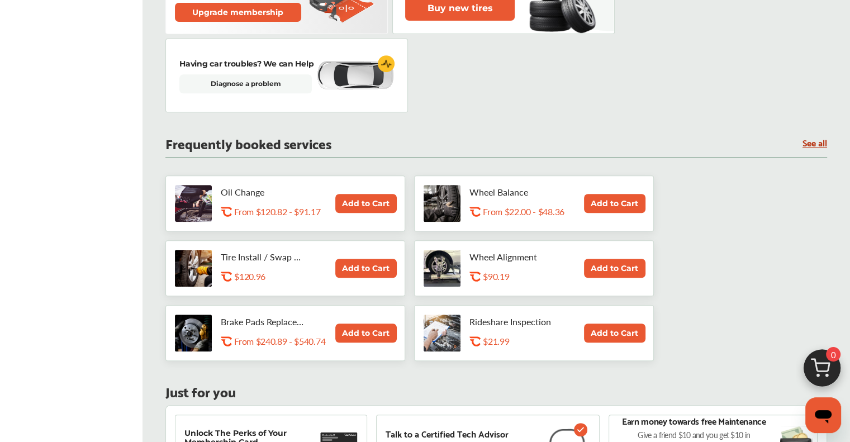
scroll to position [503, 0]
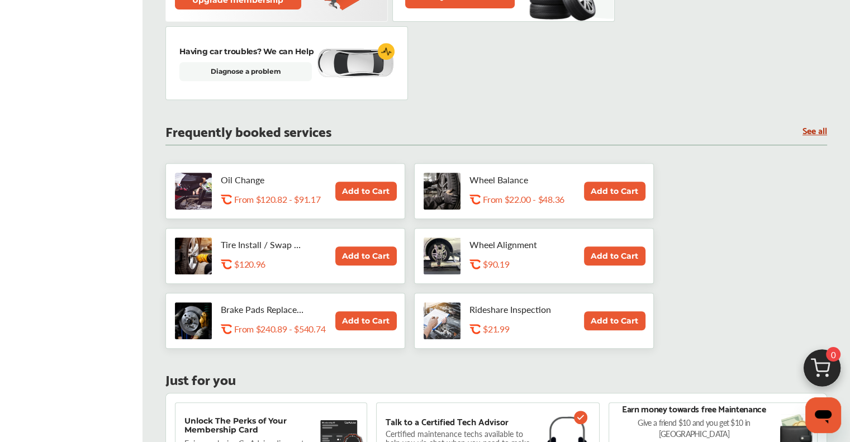
click at [815, 127] on link "See all" at bounding box center [815, 130] width 25 height 10
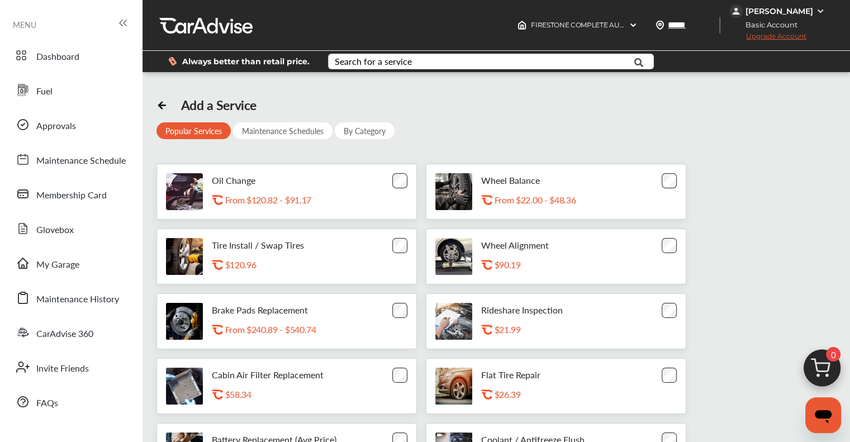
click at [159, 106] on icon at bounding box center [160, 105] width 3 height 7
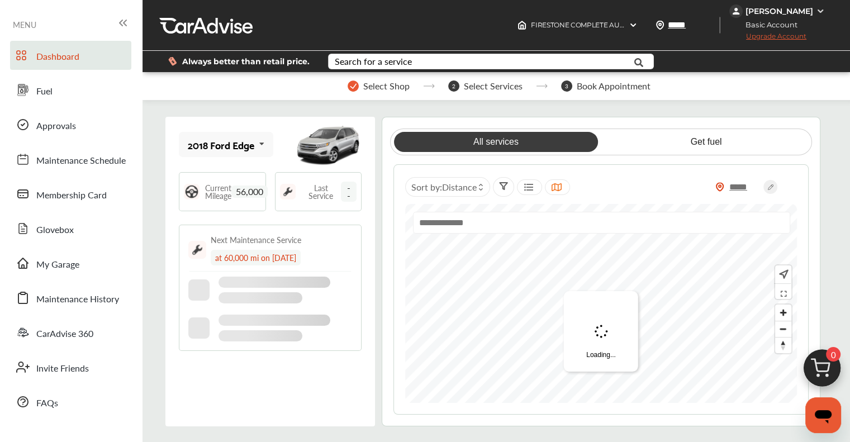
scroll to position [503, 0]
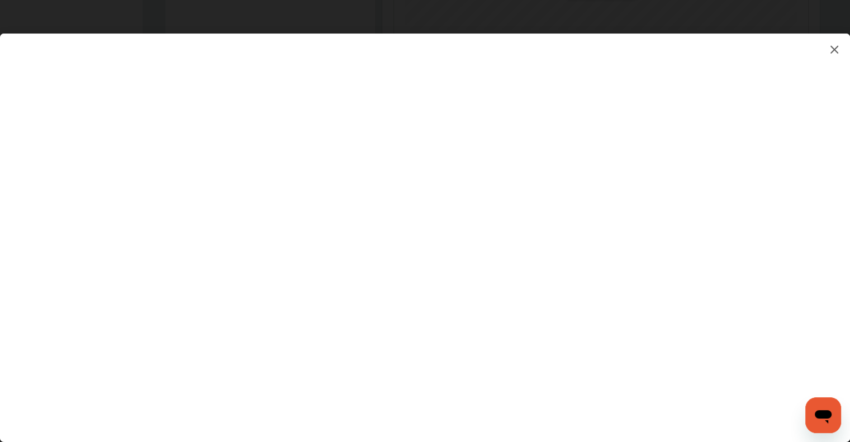
click at [833, 51] on img at bounding box center [834, 49] width 13 height 14
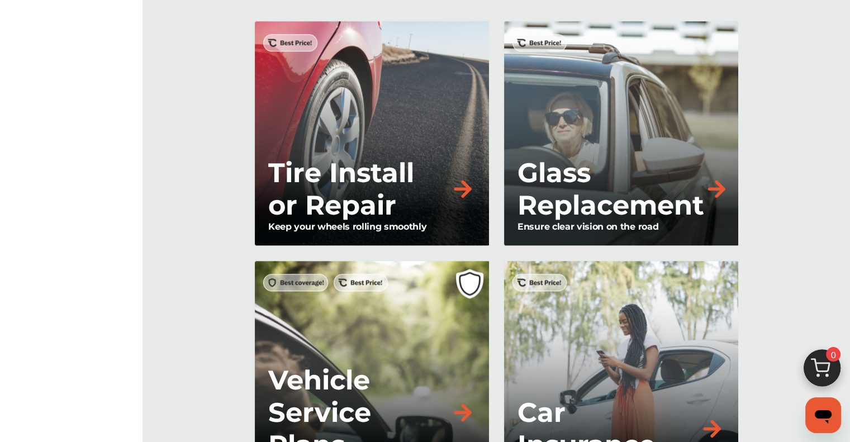
scroll to position [1170, 0]
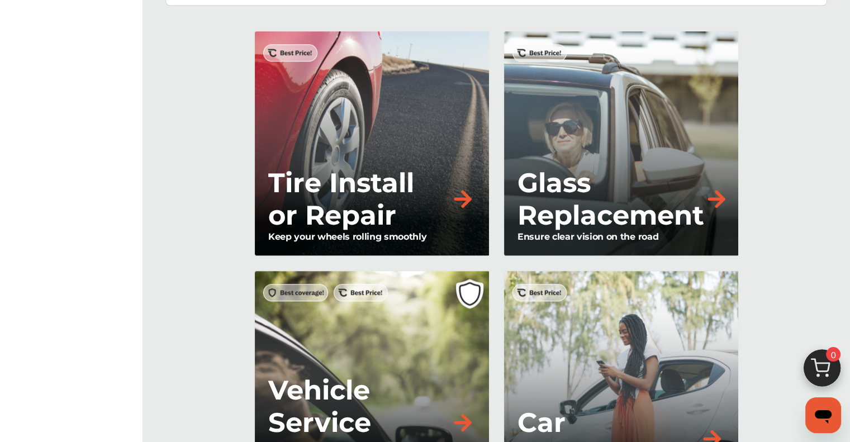
click at [358, 382] on p "Vehicle Service Plans" at bounding box center [359, 422] width 182 height 97
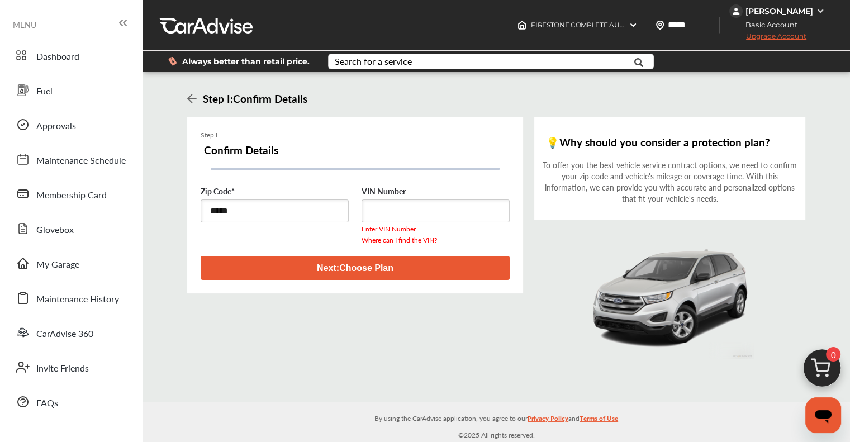
click at [192, 100] on icon at bounding box center [192, 98] width 10 height 11
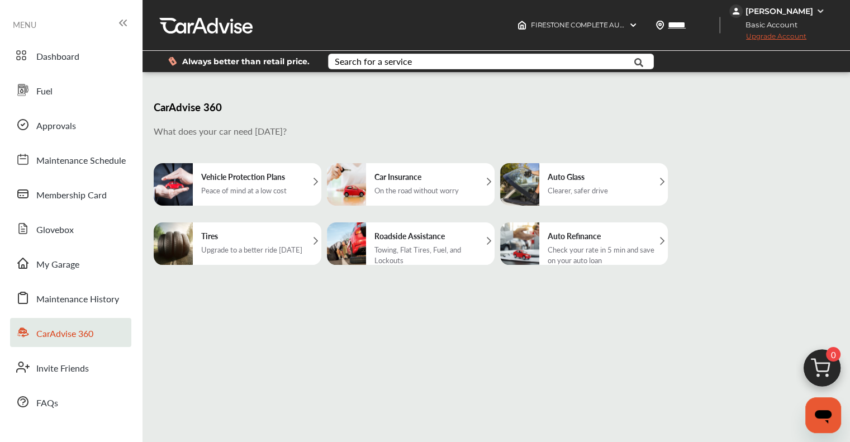
click at [220, 179] on h5 "Vehicle Protection Plans" at bounding box center [244, 176] width 86 height 11
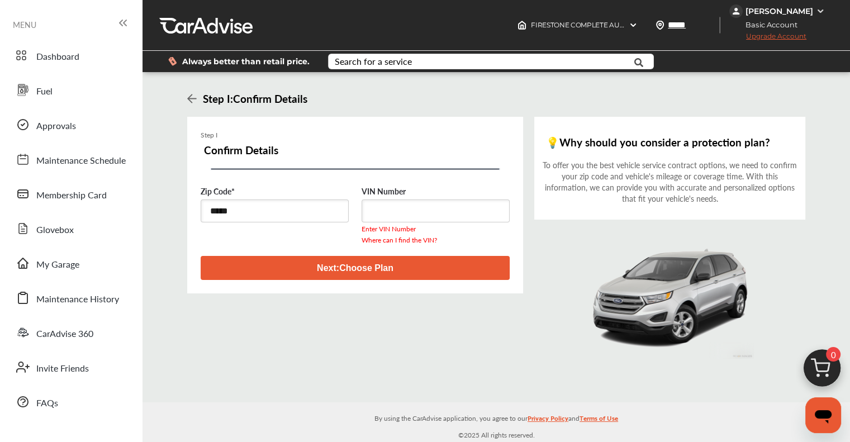
click at [200, 106] on h3 "Step I : Confirm Details" at bounding box center [254, 98] width 108 height 15
click at [190, 103] on icon at bounding box center [192, 98] width 10 height 9
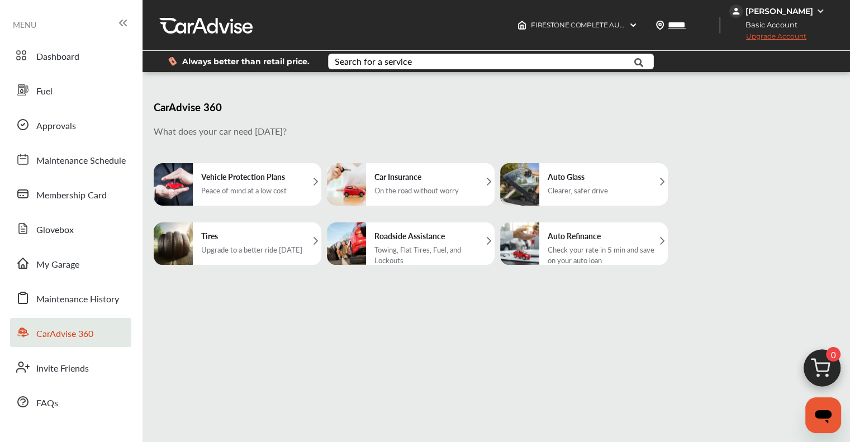
click at [241, 246] on div "Upgrade to a better ride [DATE]" at bounding box center [251, 249] width 101 height 11
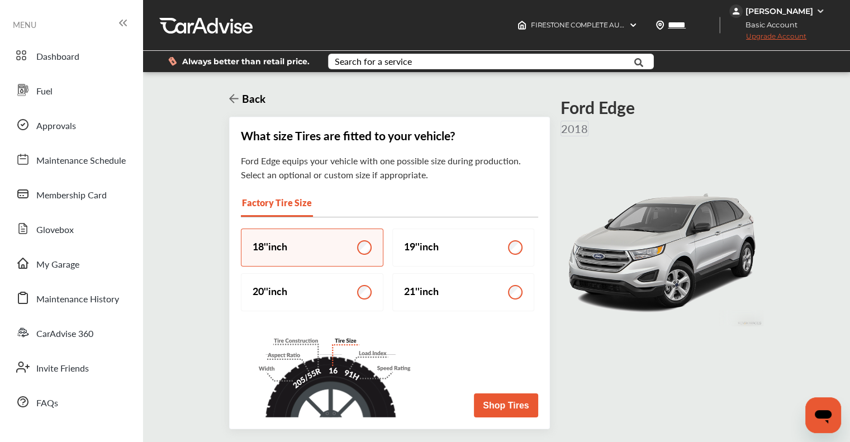
scroll to position [112, 0]
click at [508, 394] on button "Shop Tires" at bounding box center [506, 406] width 64 height 24
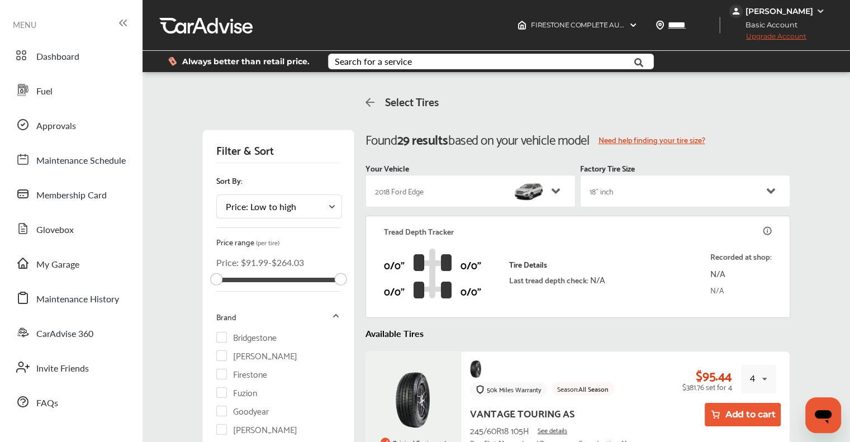
scroll to position [224, 0]
click at [250, 332] on label "Bridgestone" at bounding box center [246, 337] width 60 height 10
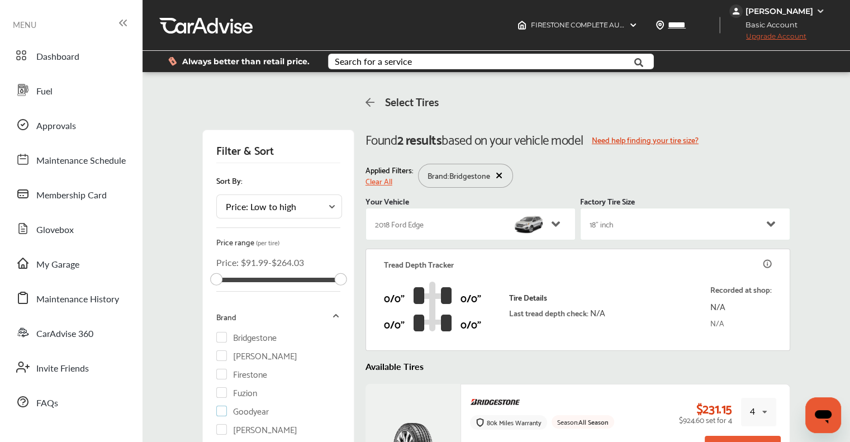
click at [248, 406] on label "Goodyear" at bounding box center [242, 411] width 53 height 10
click at [222, 332] on label "Bridgestone" at bounding box center [246, 337] width 60 height 10
click at [222, 406] on label "Goodyear" at bounding box center [242, 411] width 53 height 10
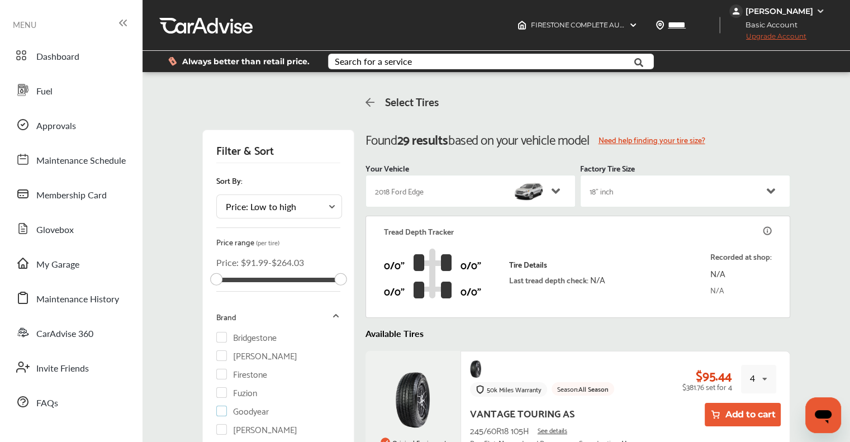
scroll to position [0, 0]
click at [366, 99] on icon at bounding box center [371, 102] width 10 height 11
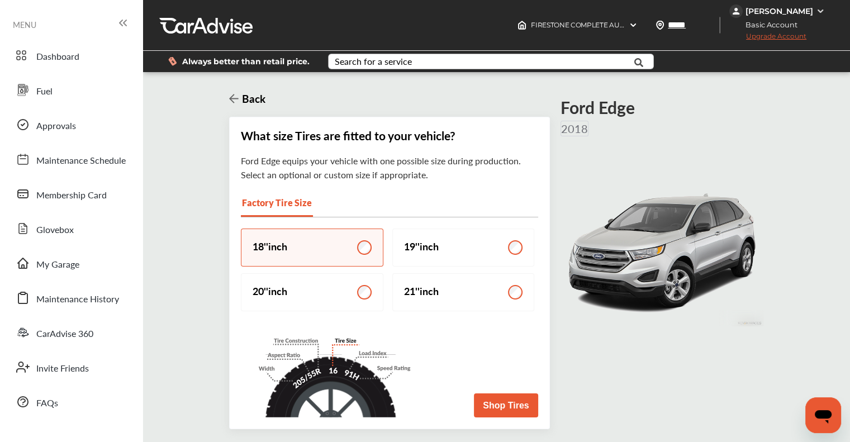
click at [377, 61] on div "Search for a service" at bounding box center [373, 61] width 77 height 9
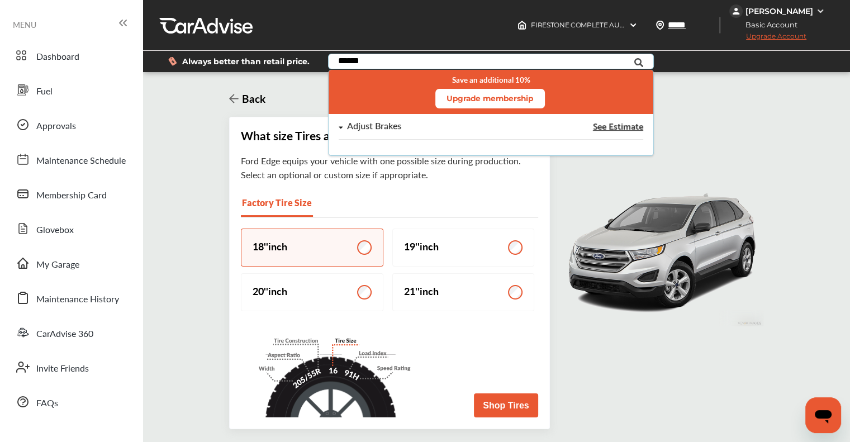
type input "******"
click at [376, 126] on div "Adjust Brakes" at bounding box center [374, 126] width 54 height 10
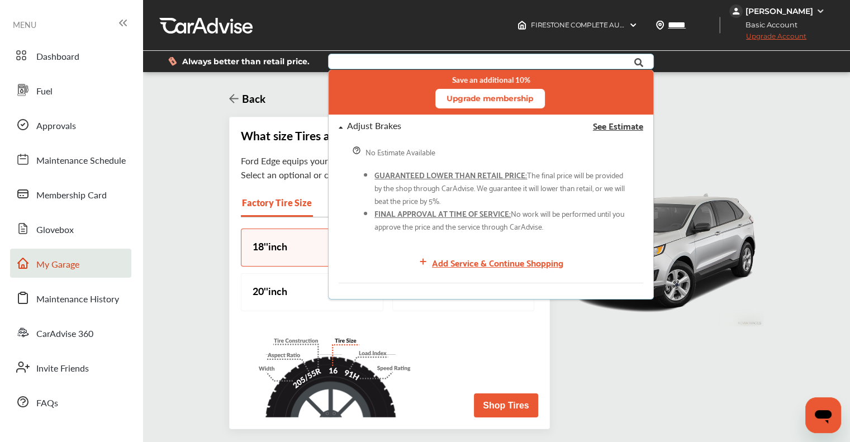
click at [56, 264] on span "My Garage" at bounding box center [57, 265] width 43 height 15
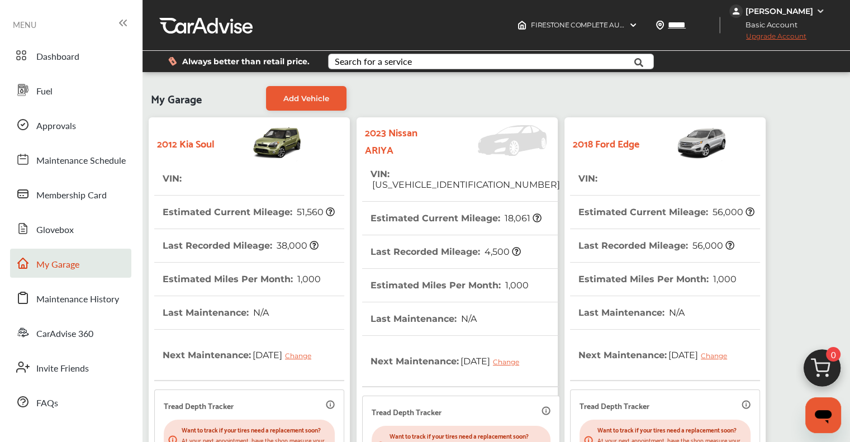
click at [395, 57] on div "Search for a service" at bounding box center [373, 61] width 77 height 9
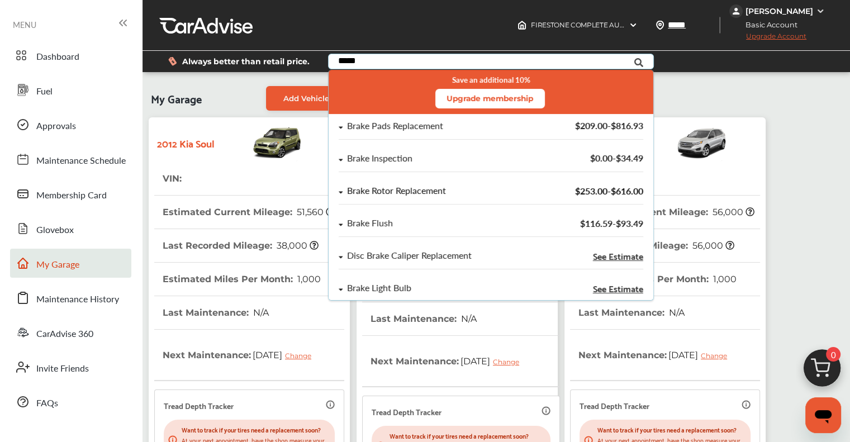
type input "*****"
click at [340, 192] on icon at bounding box center [341, 193] width 4 height 2
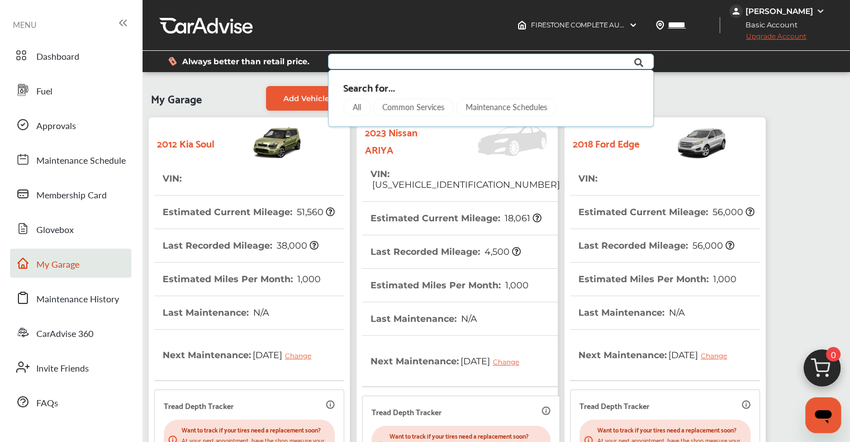
click at [362, 109] on div "All" at bounding box center [356, 107] width 27 height 18
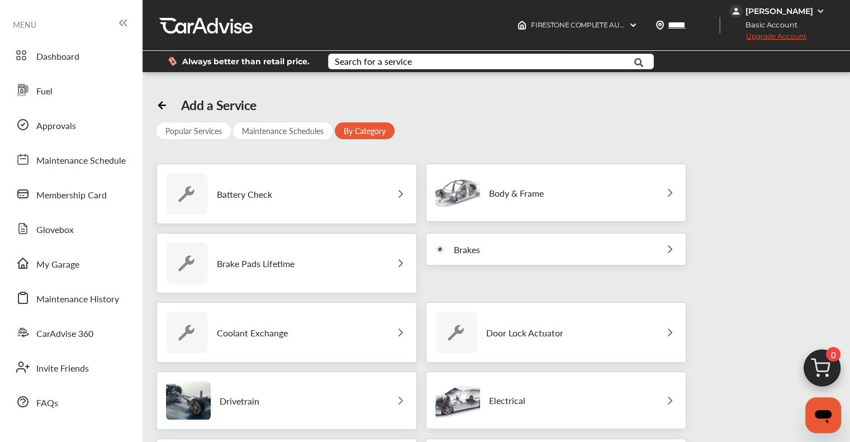
click at [498, 252] on div "Brakes" at bounding box center [556, 249] width 261 height 32
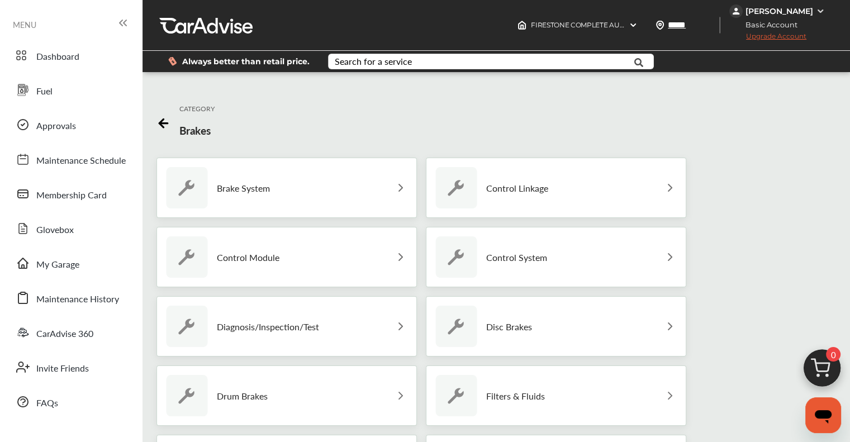
scroll to position [53, 0]
click at [339, 158] on div "Brake System" at bounding box center [287, 188] width 261 height 60
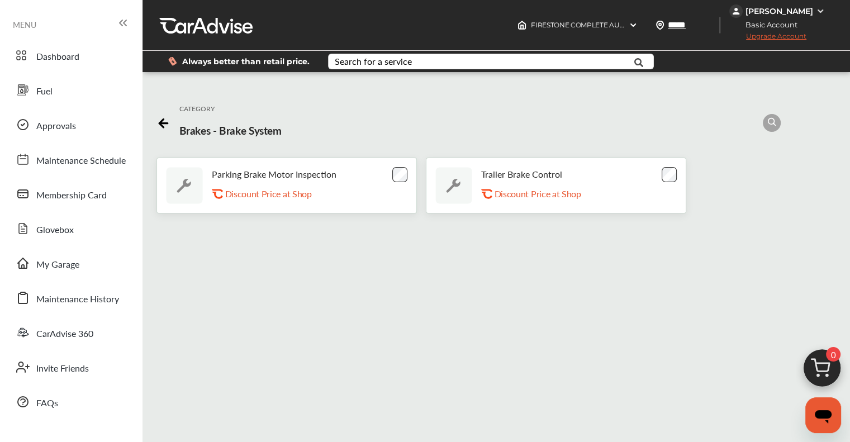
click at [161, 124] on icon at bounding box center [163, 124] width 8 height 0
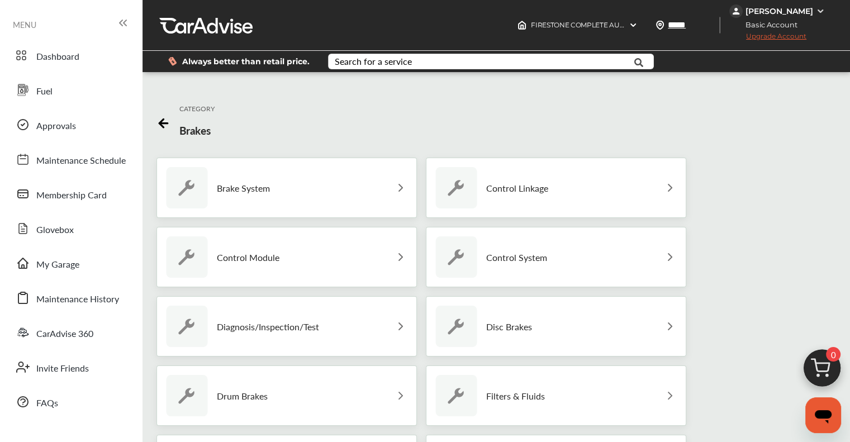
scroll to position [109, 0]
click at [523, 322] on p "Disc Brakes" at bounding box center [509, 327] width 46 height 11
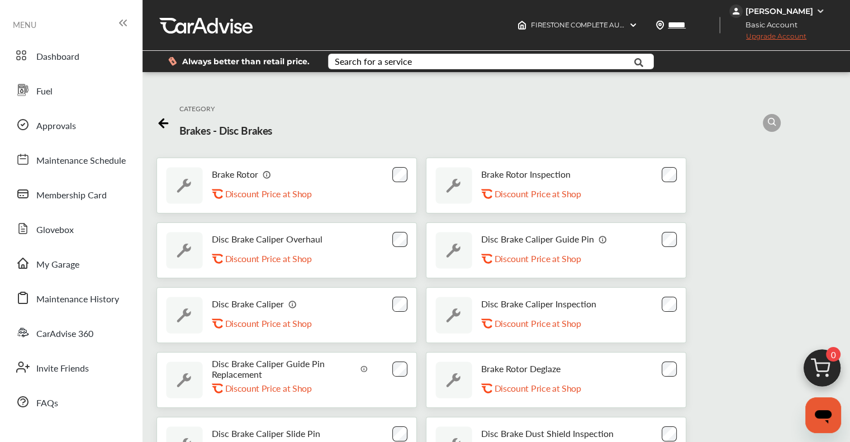
scroll to position [19, 0]
click at [263, 170] on img at bounding box center [267, 174] width 9 height 9
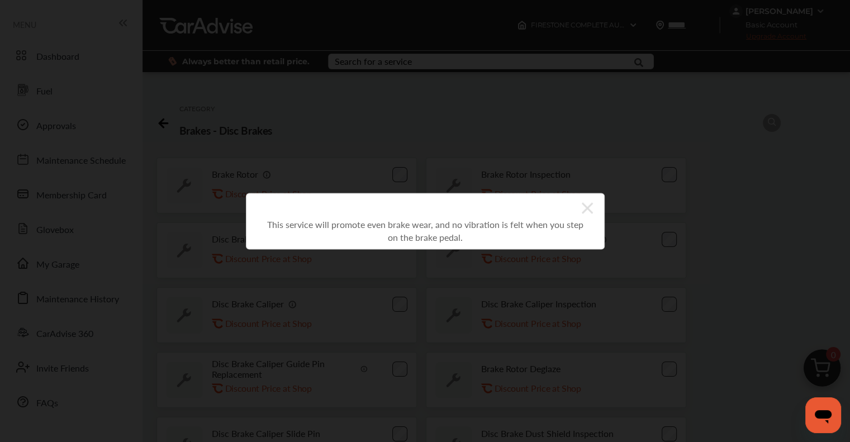
click at [263, 154] on div "This service will promote even brake wear, and no vibration is felt when you st…" at bounding box center [425, 221] width 850 height 442
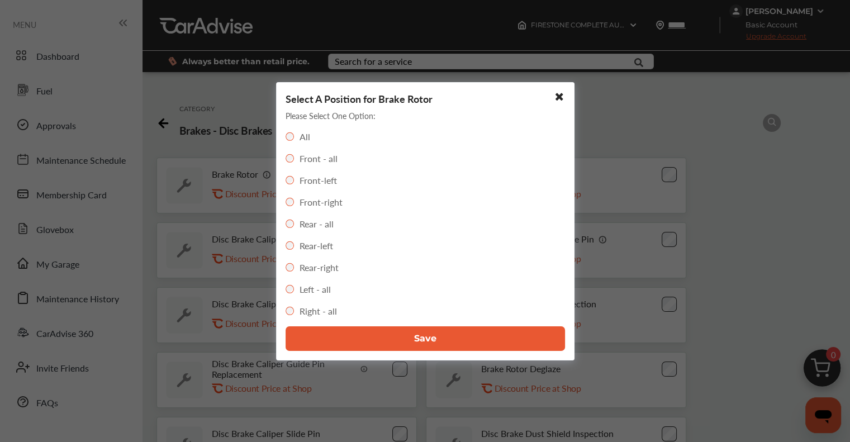
click at [441, 335] on button "Save" at bounding box center [426, 339] width 280 height 25
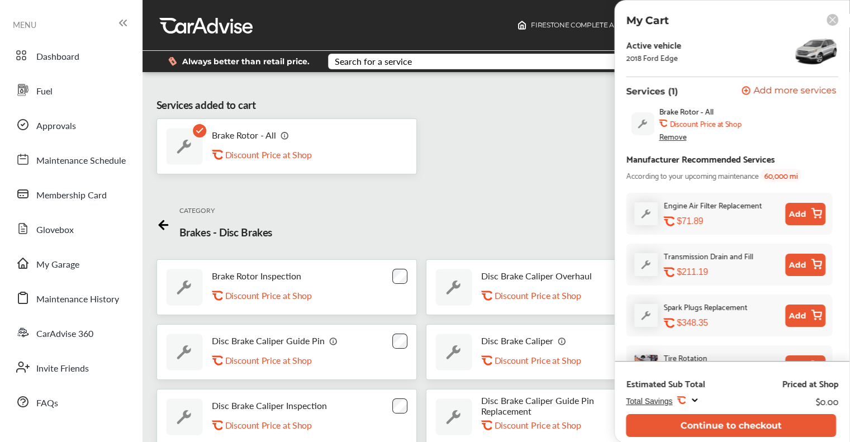
scroll to position [0, 0]
